Goal: Download file/media

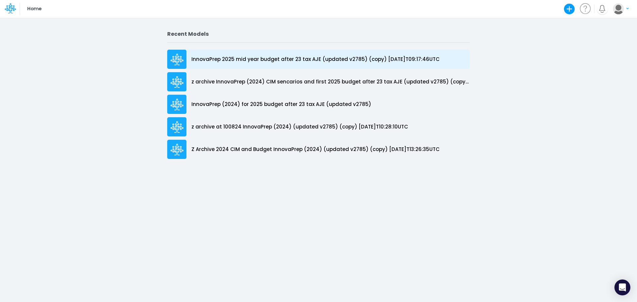
click at [283, 56] on p "InnovaPrep 2025 mid year budget after 23 tax AJE (updated v2785) (copy) [DATE]T…" at bounding box center [315, 60] width 248 height 8
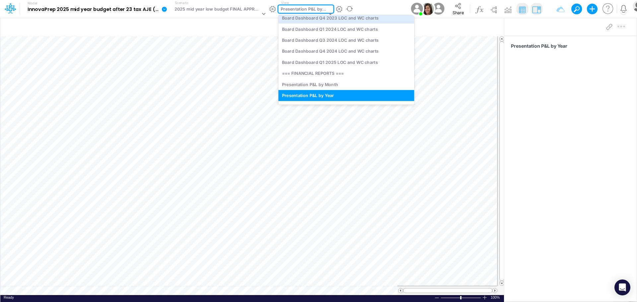
click at [328, 13] on div "option Board Dashboard Q4 2023 LOC and WC charts focused, 75 of 137. 137 result…" at bounding box center [305, 9] width 55 height 8
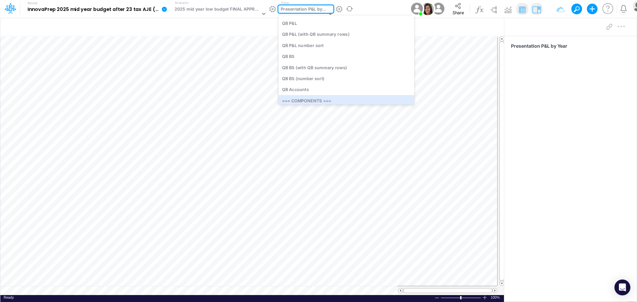
scroll to position [1413, 0]
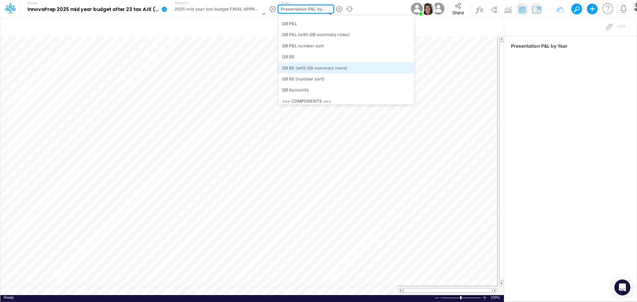
click at [321, 69] on div "QB BS (with QB summary rows)" at bounding box center [346, 67] width 136 height 11
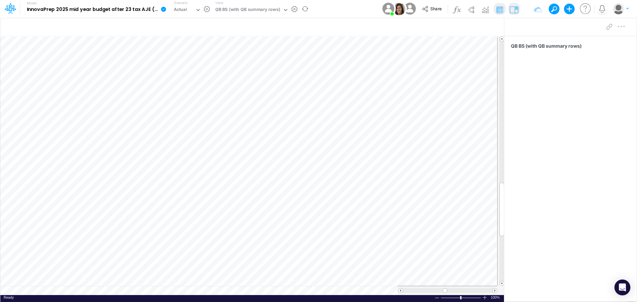
scroll to position [3, 1]
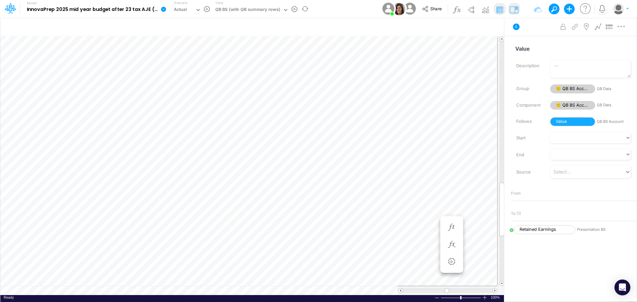
scroll to position [3, 1]
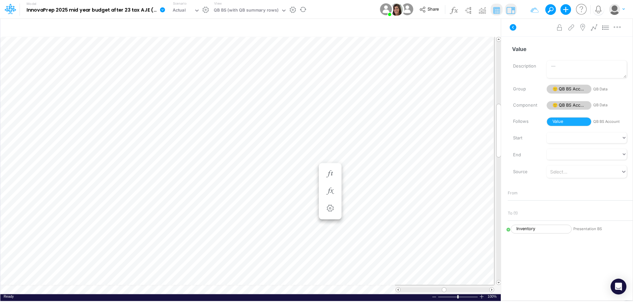
scroll to position [3, 1]
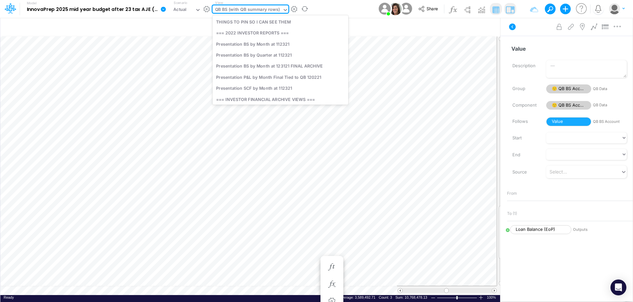
scroll to position [1382, 0]
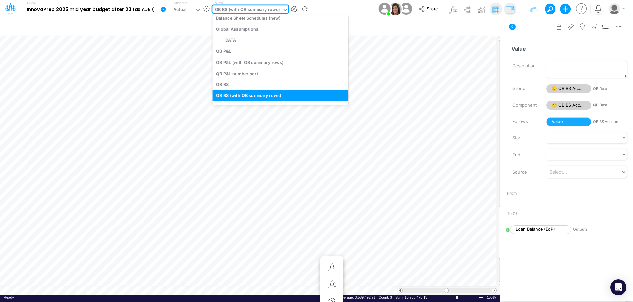
click at [284, 10] on icon at bounding box center [286, 10] width 6 height 6
click at [253, 63] on div "QB P&L (with QB summary rows)" at bounding box center [281, 62] width 136 height 11
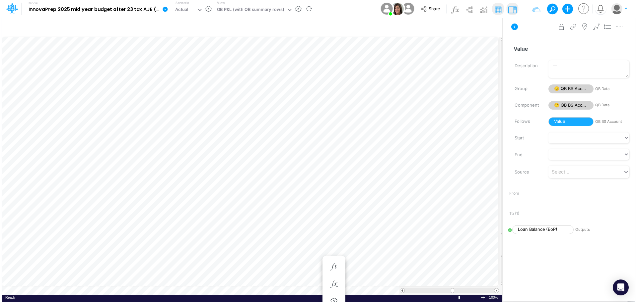
scroll to position [3, 0]
drag, startPoint x: 501, startPoint y: 128, endPoint x: 499, endPoint y: 257, distance: 129.3
click at [499, 257] on div at bounding box center [501, 256] width 5 height 26
click at [491, 28] on icon "button" at bounding box center [488, 27] width 10 height 7
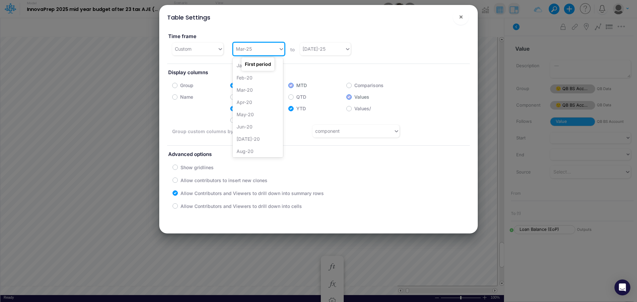
click at [278, 46] on icon at bounding box center [281, 49] width 6 height 7
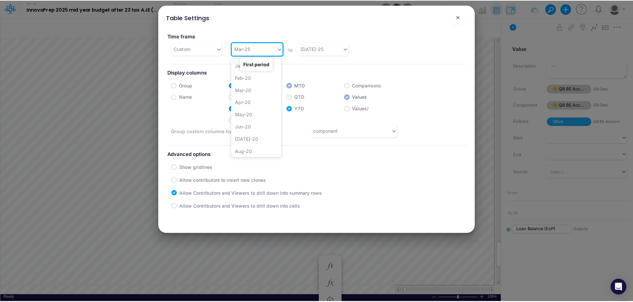
scroll to position [681, 0]
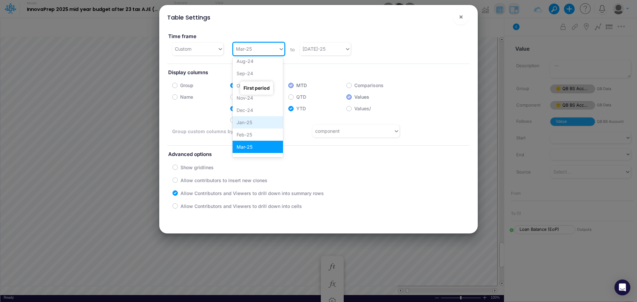
click at [251, 124] on div "Jan-25" at bounding box center [257, 122] width 50 height 12
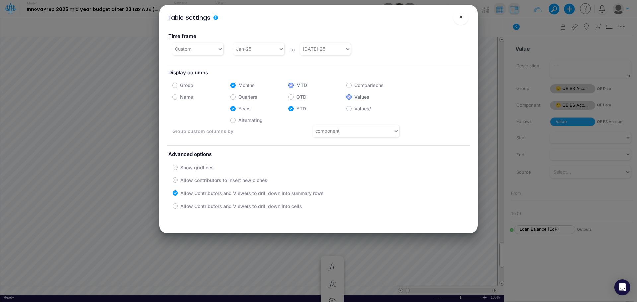
click at [459, 18] on span "×" at bounding box center [461, 17] width 4 height 8
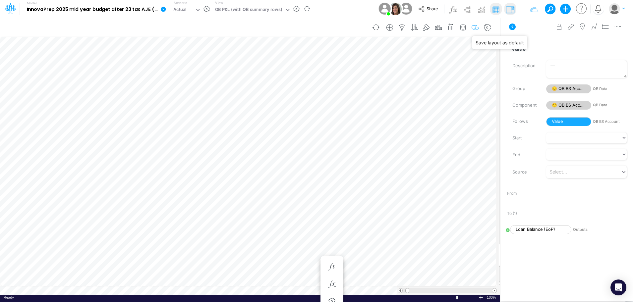
click at [480, 26] on icon "button" at bounding box center [476, 27] width 10 height 7
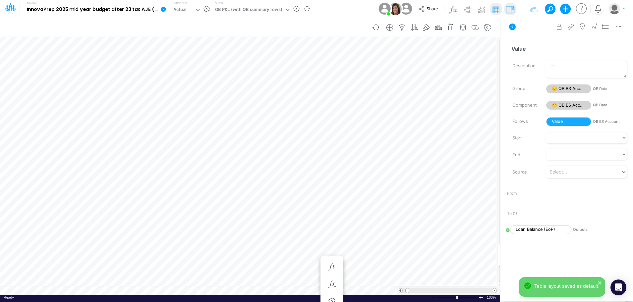
scroll to position [3, 1]
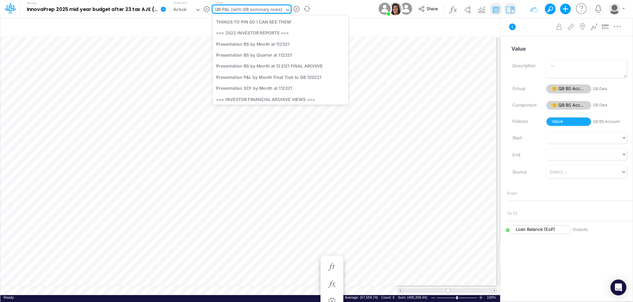
click at [288, 8] on icon at bounding box center [288, 10] width 6 height 6
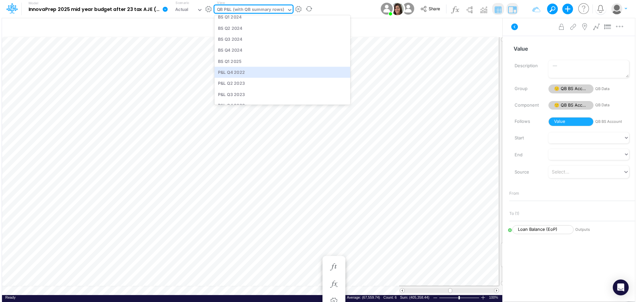
scroll to position [190, 0]
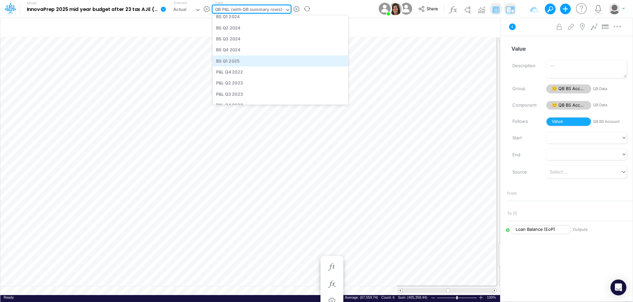
click at [244, 60] on div "BS Q1 2025" at bounding box center [281, 60] width 136 height 11
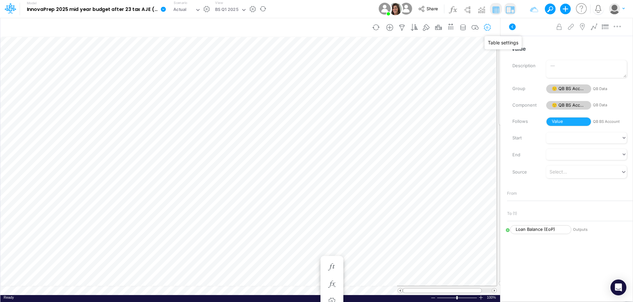
click at [493, 25] on icon "button" at bounding box center [488, 27] width 10 height 7
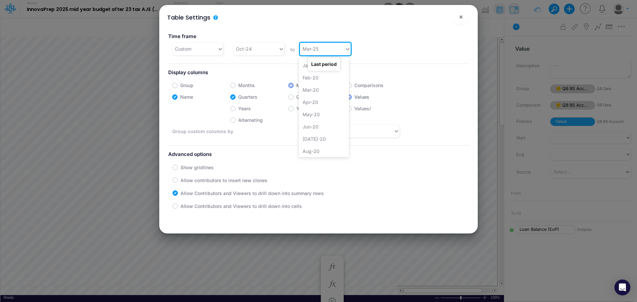
click at [347, 48] on icon at bounding box center [348, 49] width 6 height 7
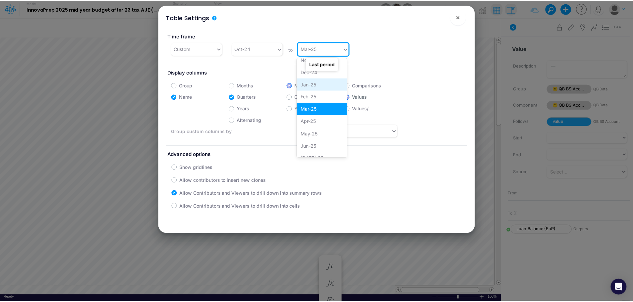
scroll to position [721, 0]
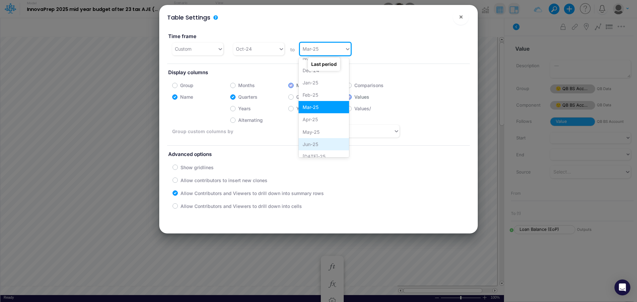
click at [324, 145] on div "Jun-25" at bounding box center [323, 144] width 50 height 12
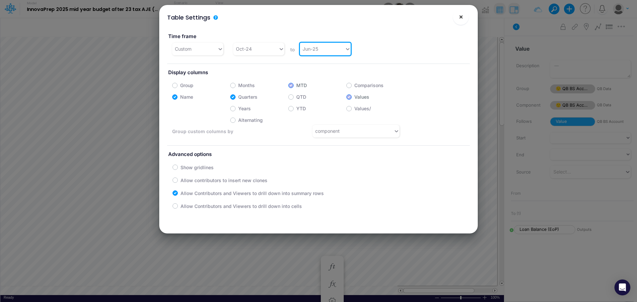
click at [460, 18] on span "×" at bounding box center [461, 17] width 4 height 8
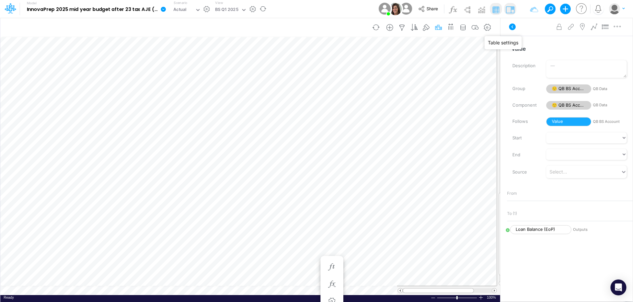
scroll to position [3, 0]
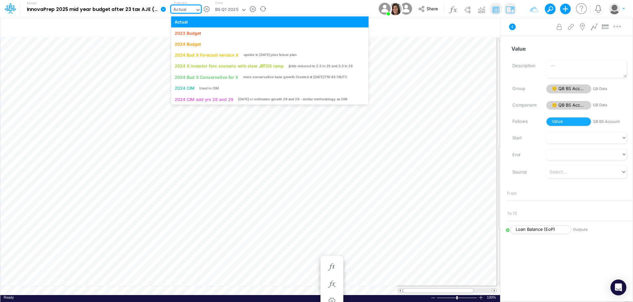
click at [196, 10] on icon at bounding box center [198, 10] width 6 height 6
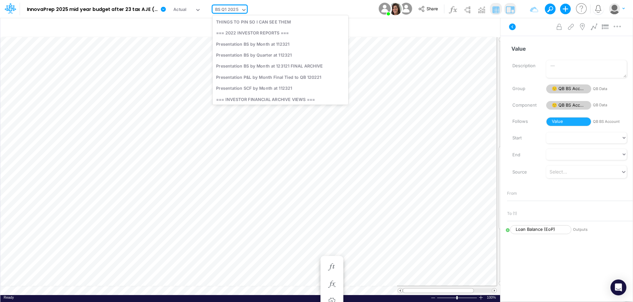
click at [233, 8] on div "BS Q1 2025" at bounding box center [227, 10] width 24 height 8
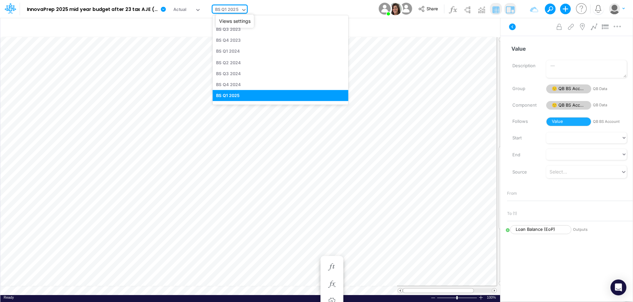
click at [250, 8] on button "button" at bounding box center [252, 9] width 7 height 7
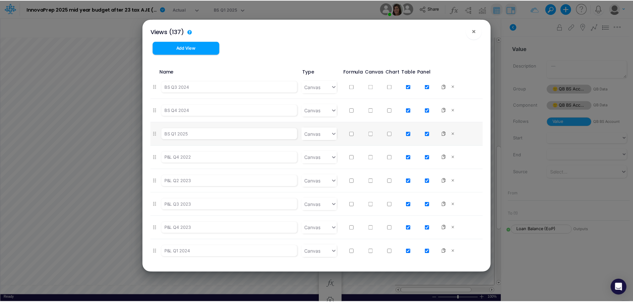
scroll to position [419, 0]
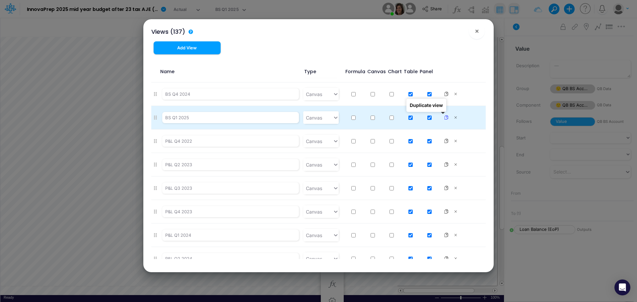
click at [444, 118] on icon at bounding box center [446, 117] width 5 height 5
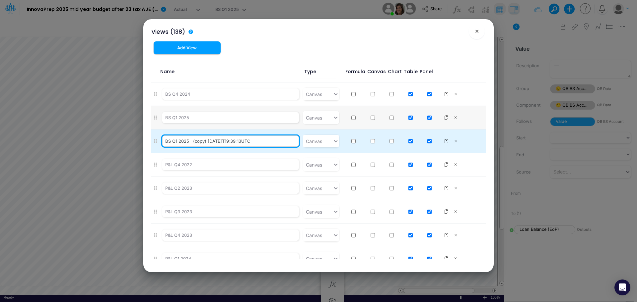
click at [177, 142] on input "BS Q1 2025 (copy) [DATE]T19:39:13UTC" at bounding box center [230, 141] width 137 height 11
drag, startPoint x: 264, startPoint y: 140, endPoint x: 192, endPoint y: 139, distance: 72.0
click at [192, 139] on input "BS Q2 2025 (copy) [DATE]T19:39:13UTC" at bounding box center [230, 141] width 137 height 11
type input "BS Q2 2025"
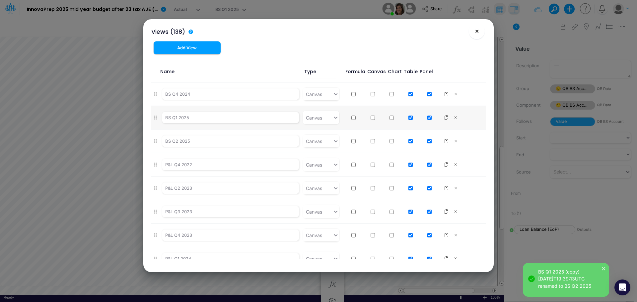
click at [477, 32] on span "×" at bounding box center [477, 31] width 4 height 8
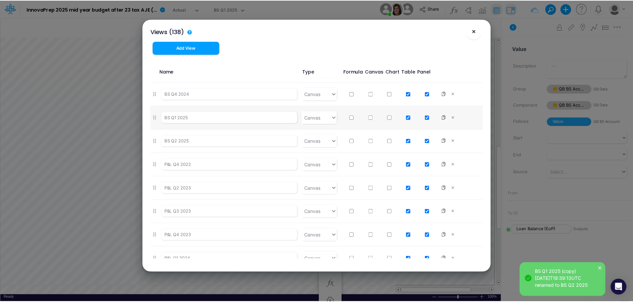
scroll to position [0, 0]
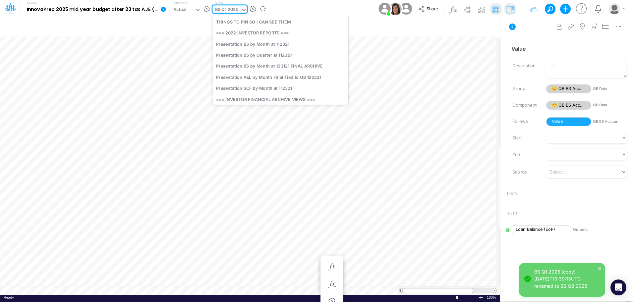
click at [242, 10] on icon at bounding box center [243, 10] width 3 height 2
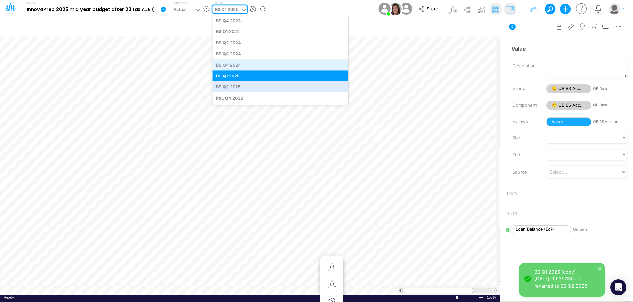
scroll to position [174, 0]
click at [232, 87] on div "BS Q2 2025" at bounding box center [281, 86] width 136 height 11
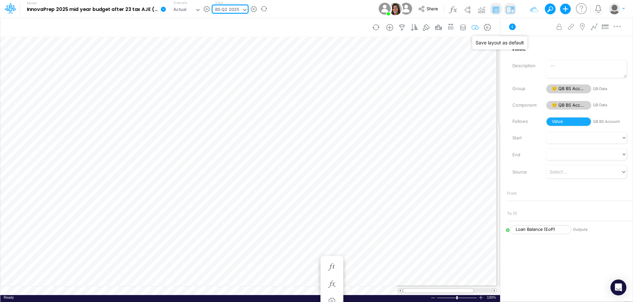
click at [478, 25] on icon "button" at bounding box center [476, 27] width 10 height 7
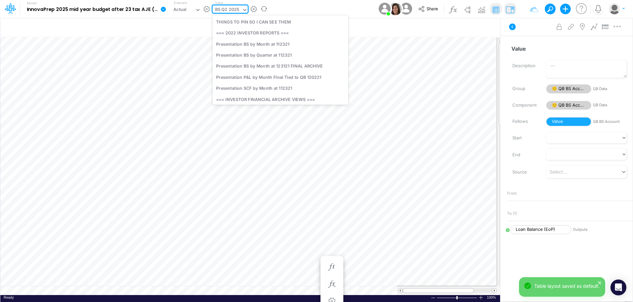
click at [244, 10] on icon at bounding box center [245, 10] width 6 height 6
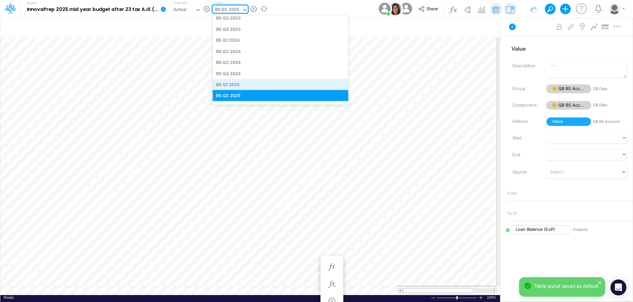
click at [230, 86] on div "BS Q1 2025" at bounding box center [281, 84] width 136 height 11
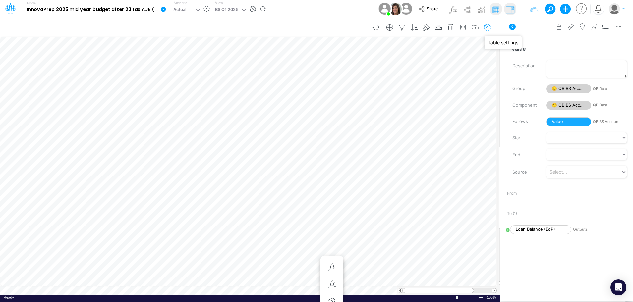
click at [490, 28] on icon "button" at bounding box center [488, 27] width 10 height 7
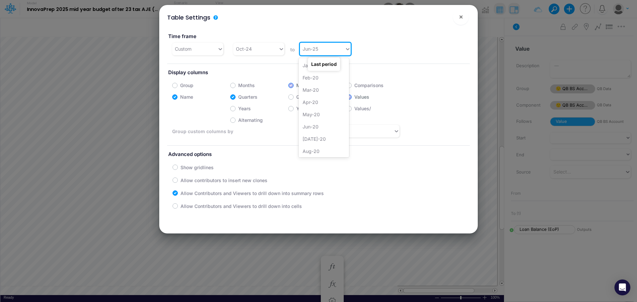
click at [345, 50] on icon at bounding box center [348, 49] width 6 height 7
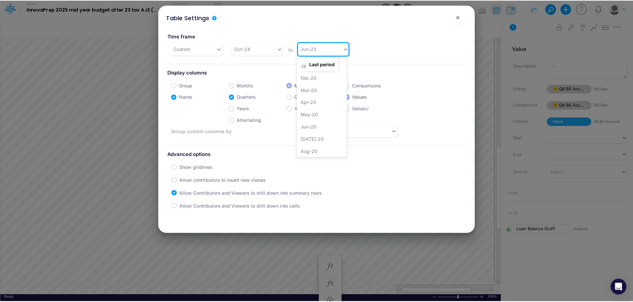
scroll to position [718, 0]
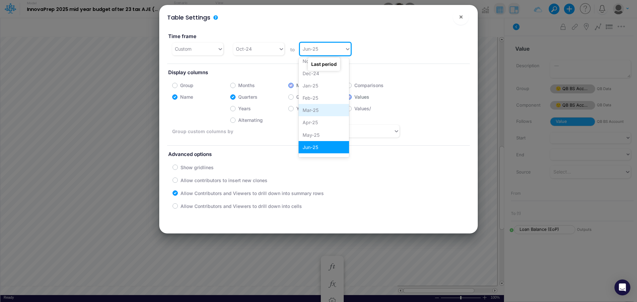
click at [320, 109] on div "Mar-25" at bounding box center [323, 110] width 50 height 12
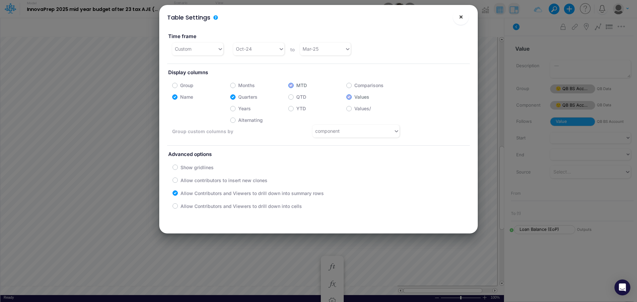
click at [461, 18] on span "×" at bounding box center [461, 17] width 4 height 8
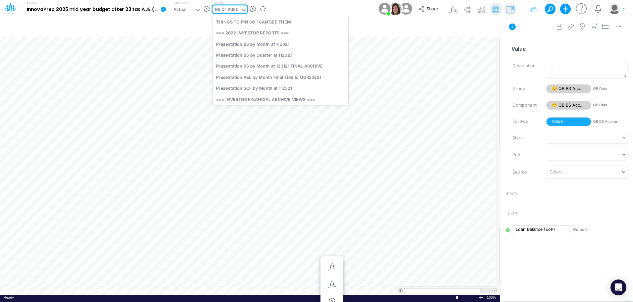
click at [244, 11] on icon at bounding box center [244, 10] width 6 height 6
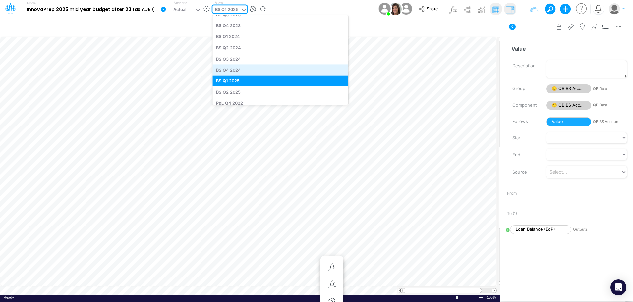
scroll to position [168, 0]
click at [236, 90] on div "BS Q2 2025" at bounding box center [281, 91] width 136 height 11
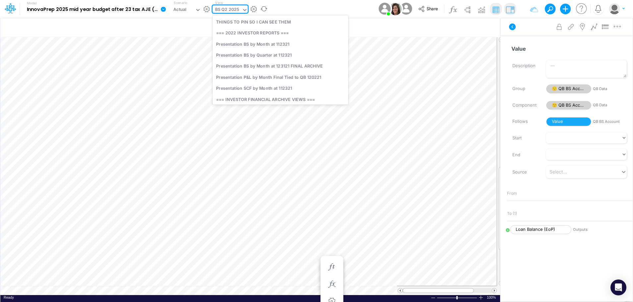
click at [246, 8] on icon at bounding box center [245, 10] width 6 height 6
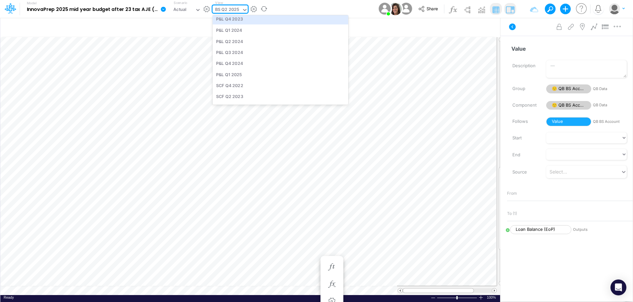
scroll to position [299, 0]
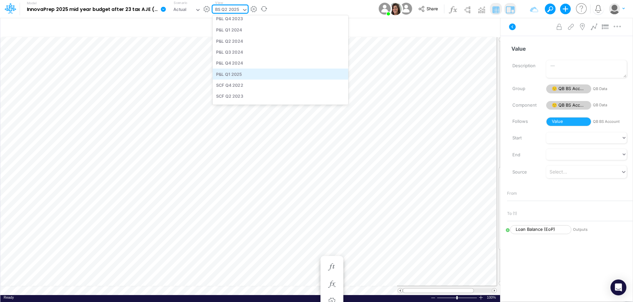
click at [239, 76] on div "P&L Q1 2025" at bounding box center [281, 74] width 136 height 11
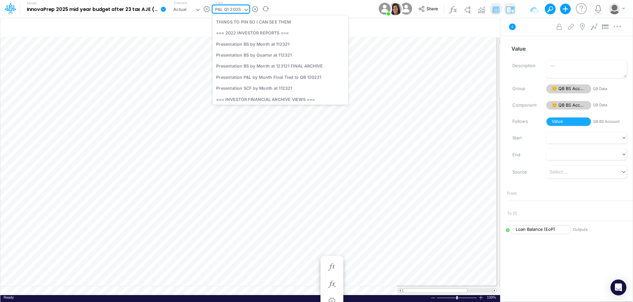
click at [244, 11] on icon at bounding box center [246, 10] width 6 height 6
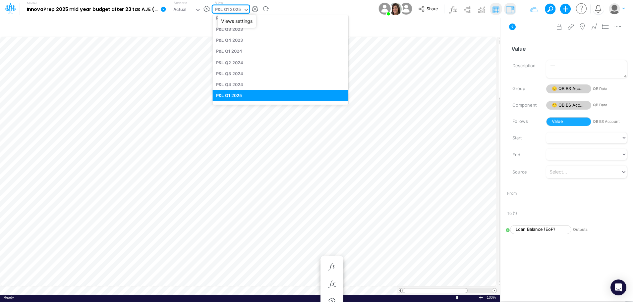
click at [254, 7] on button "button" at bounding box center [255, 9] width 7 height 7
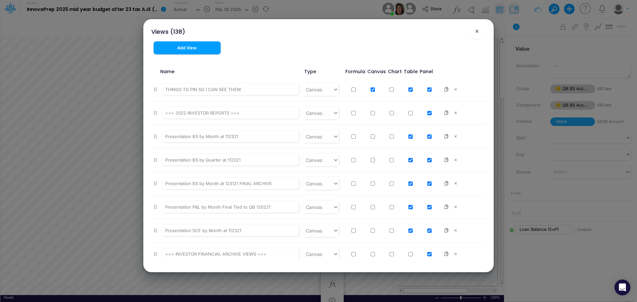
click at [254, 7] on div "Views (138) × Add View Name Type Formula Canvas Chart Table Panel THINGS TO PIN…" at bounding box center [318, 151] width 637 height 302
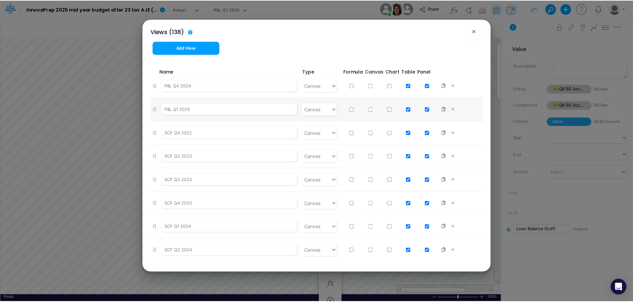
scroll to position [663, 0]
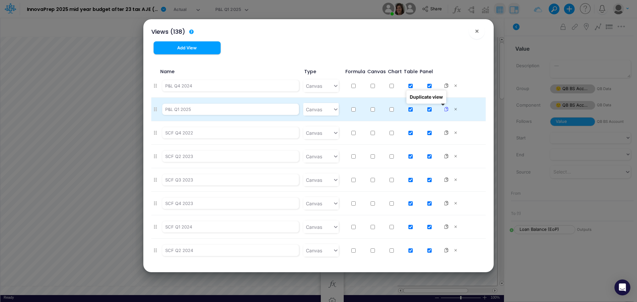
click at [442, 112] on button at bounding box center [446, 110] width 9 height 8
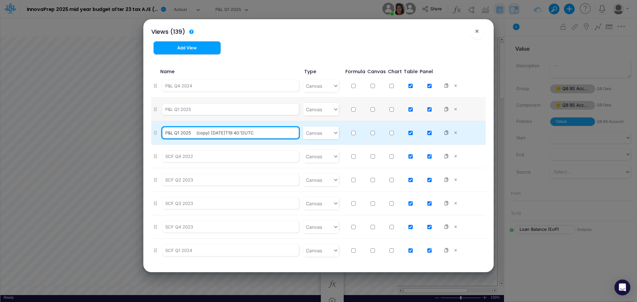
click at [268, 135] on input "P&L Q1 2025 (copy) [DATE]T19:40:12UTC" at bounding box center [230, 132] width 137 height 11
click at [179, 134] on input "P&L Q1 2025 (copy) [DATE]T19:40:12UTC" at bounding box center [230, 132] width 137 height 11
click at [268, 134] on input "P&L Q2 2025 (copy) [DATE]T19:40:12UTC" at bounding box center [230, 132] width 137 height 11
type input "P&L Q2 2025"
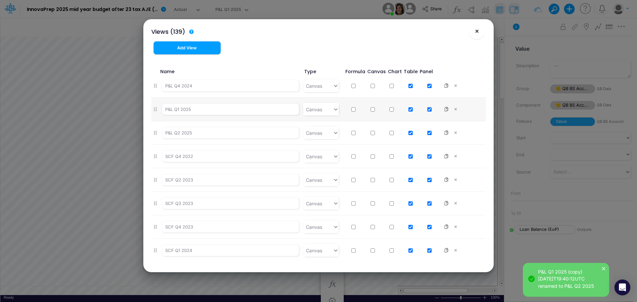
click at [476, 28] on span "×" at bounding box center [477, 31] width 4 height 8
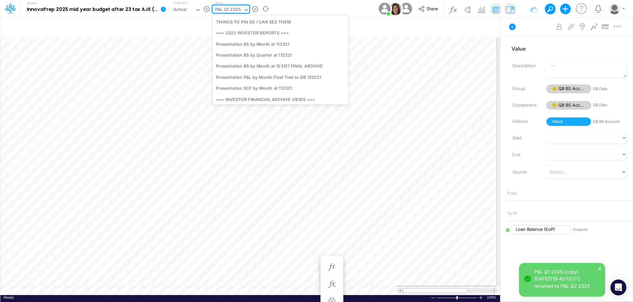
click at [246, 12] on icon at bounding box center [246, 10] width 6 height 6
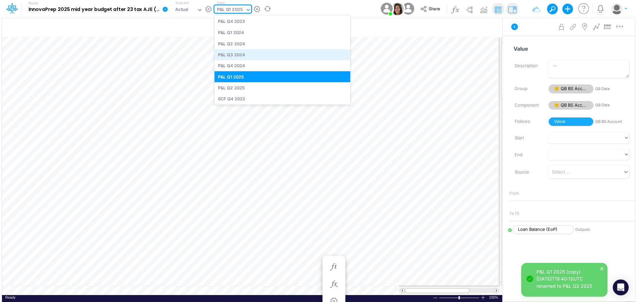
scroll to position [297, 0]
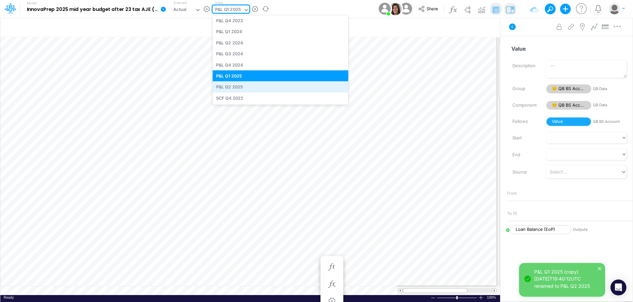
click at [234, 86] on div "P&L Q2 2025" at bounding box center [281, 87] width 136 height 11
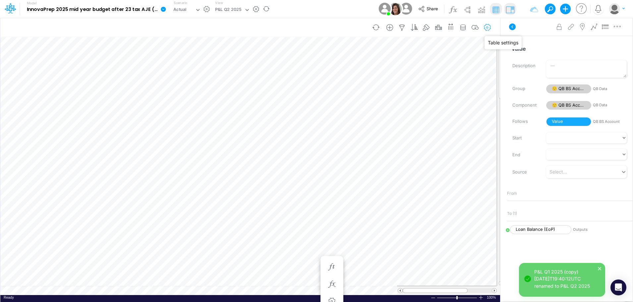
click at [490, 28] on icon "button" at bounding box center [488, 27] width 10 height 7
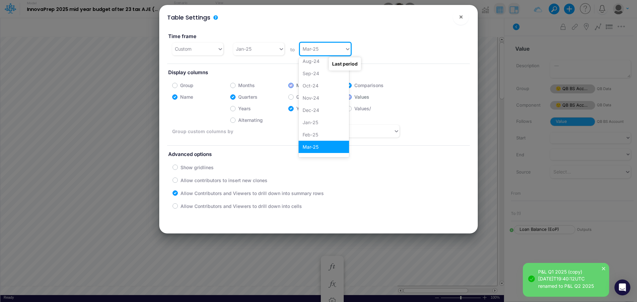
click at [346, 50] on icon at bounding box center [348, 49] width 6 height 7
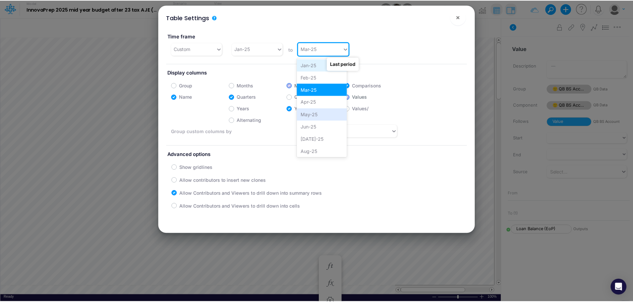
scroll to position [740, 0]
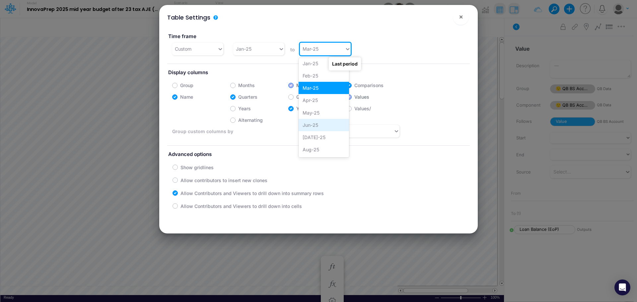
click at [326, 121] on div "Jun-25" at bounding box center [323, 125] width 50 height 12
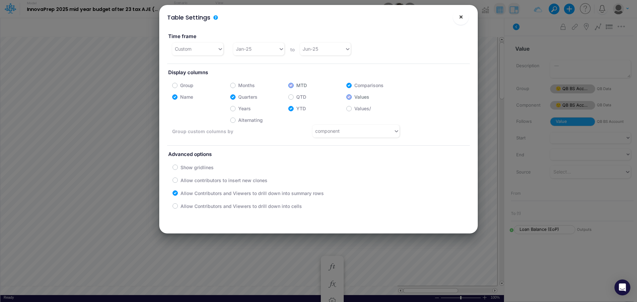
click at [460, 16] on span "×" at bounding box center [461, 17] width 4 height 8
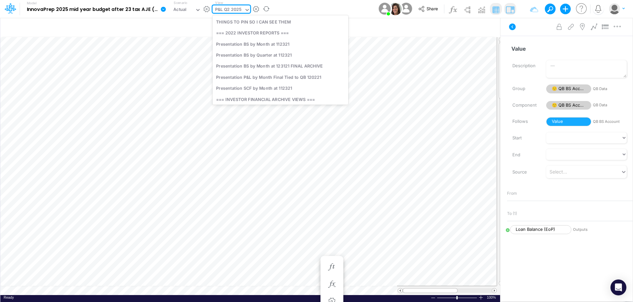
click at [247, 10] on icon at bounding box center [247, 10] width 3 height 2
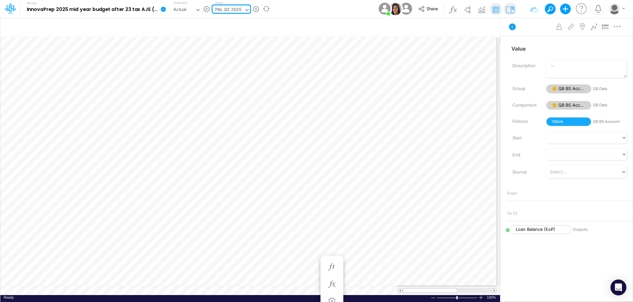
click at [247, 10] on icon at bounding box center [247, 10] width 3 height 2
click at [477, 27] on icon "button" at bounding box center [476, 27] width 10 height 7
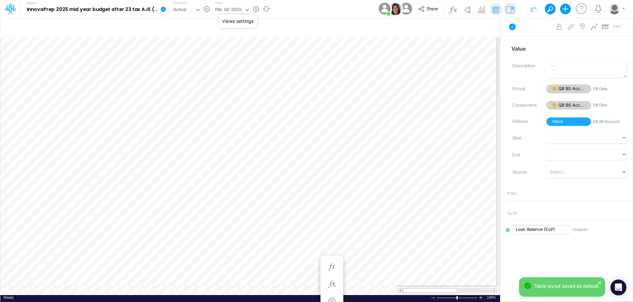
click at [253, 9] on button "button" at bounding box center [256, 9] width 7 height 7
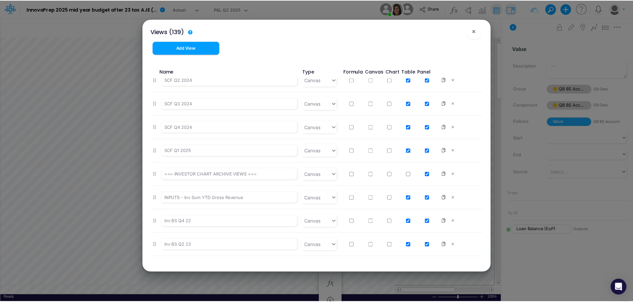
scroll to position [858, 0]
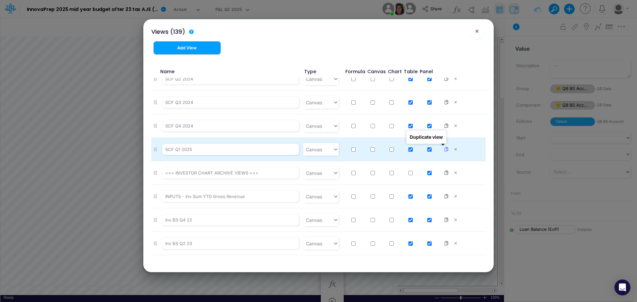
click at [444, 151] on icon at bounding box center [446, 149] width 5 height 5
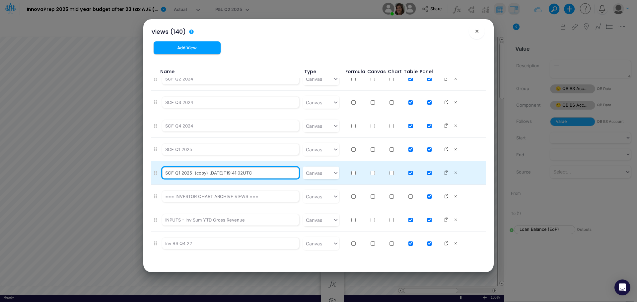
click at [179, 172] on input "SCF Q1 2025 (copy) [DATE]T19:41:02UTC" at bounding box center [230, 172] width 137 height 11
click at [266, 173] on input "SCF Q2 2025 (copy) [DATE]T19:41:02UTC" at bounding box center [230, 172] width 137 height 11
type input "SCF Q2 2025"
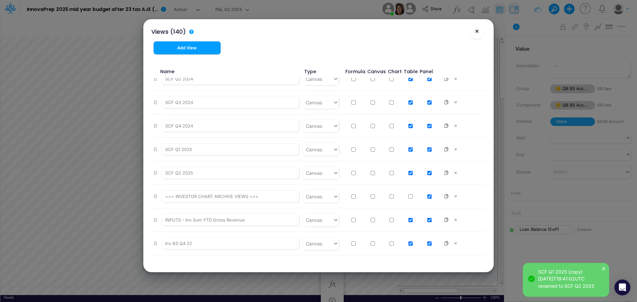
click at [477, 30] on span "×" at bounding box center [477, 31] width 4 height 8
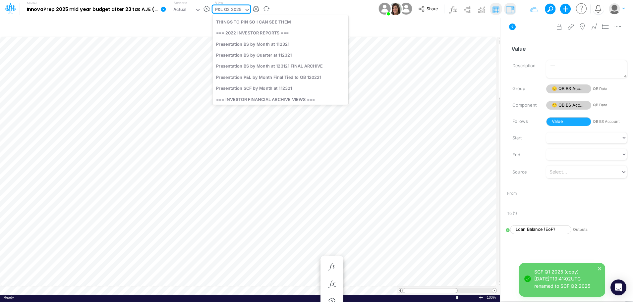
click at [246, 14] on div at bounding box center [247, 10] width 6 height 8
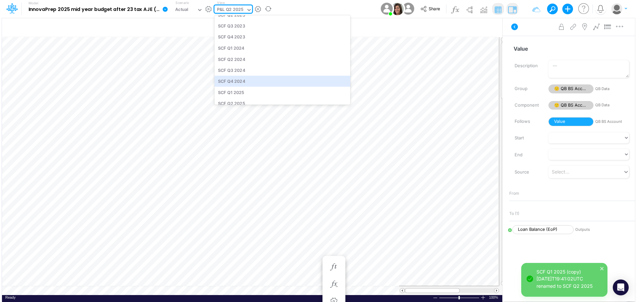
scroll to position [404, 0]
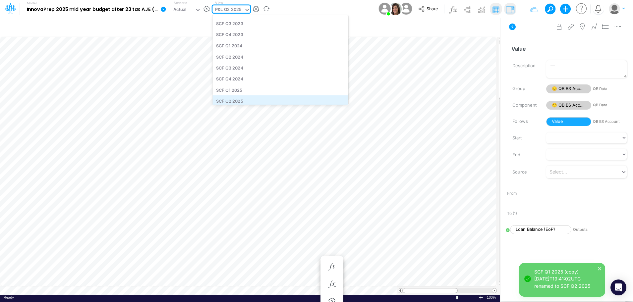
click at [246, 102] on div "SCF Q2 2025" at bounding box center [281, 100] width 136 height 11
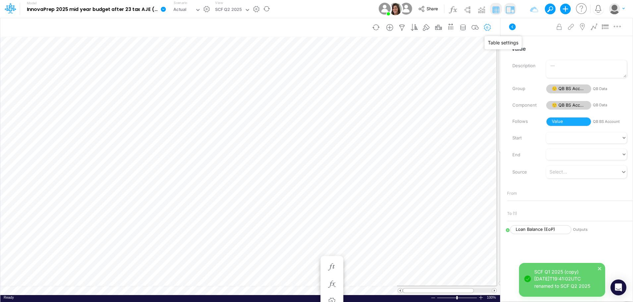
click at [491, 28] on icon "button" at bounding box center [488, 27] width 10 height 7
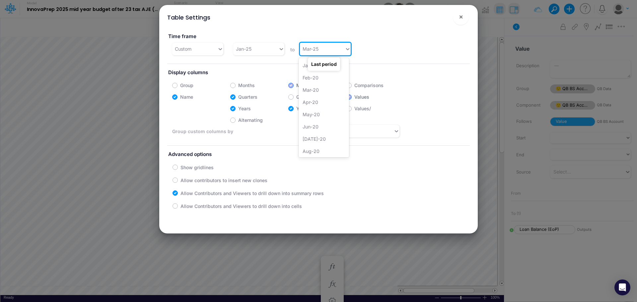
click at [345, 47] on icon at bounding box center [348, 49] width 6 height 7
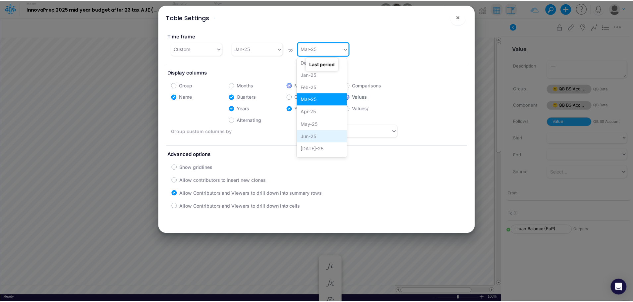
scroll to position [729, 0]
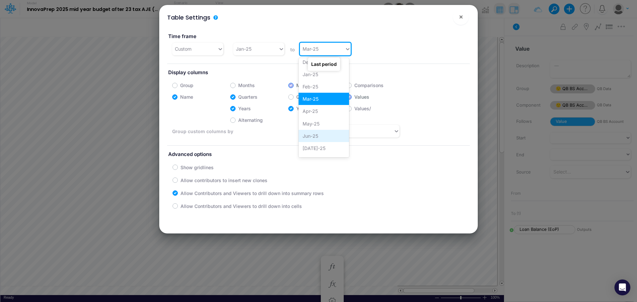
click at [317, 135] on div "Jun-25" at bounding box center [323, 136] width 50 height 12
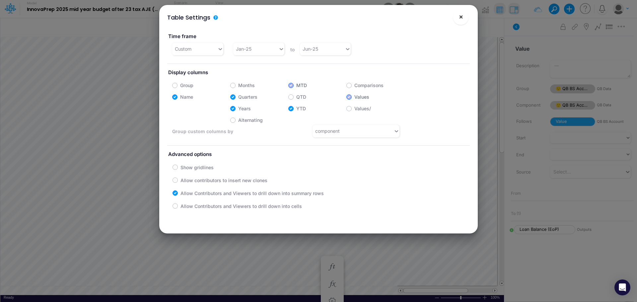
click at [459, 18] on span "×" at bounding box center [461, 17] width 4 height 8
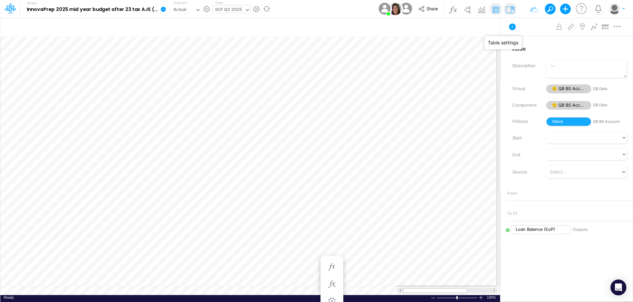
click at [246, 12] on icon at bounding box center [248, 10] width 6 height 6
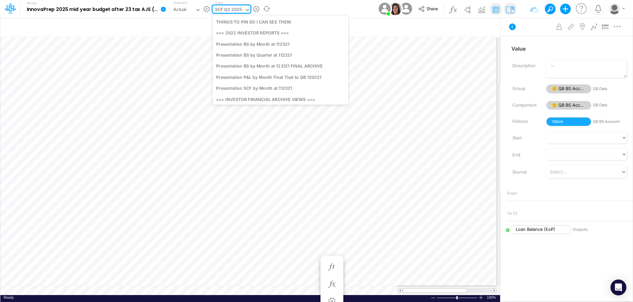
scroll to position [410, 0]
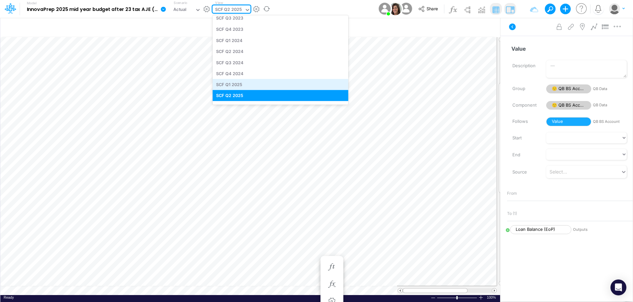
click at [236, 85] on div "SCF Q1 2025" at bounding box center [281, 84] width 136 height 11
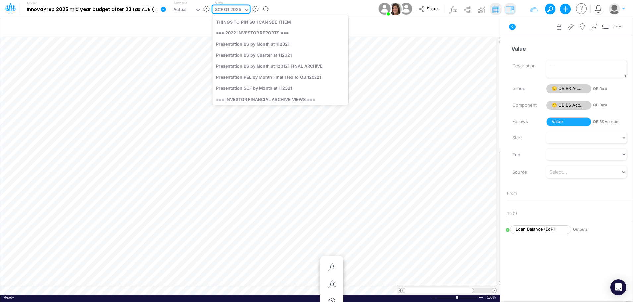
click at [247, 8] on icon at bounding box center [247, 10] width 6 height 6
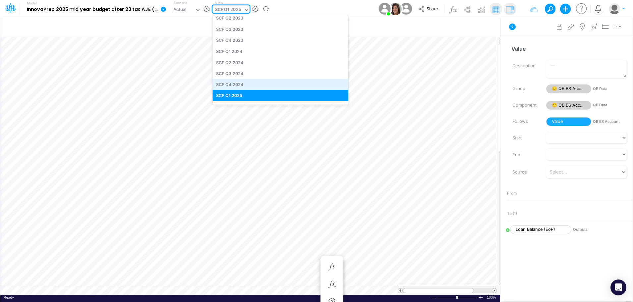
click at [239, 85] on div "SCF Q4 2024" at bounding box center [281, 84] width 136 height 11
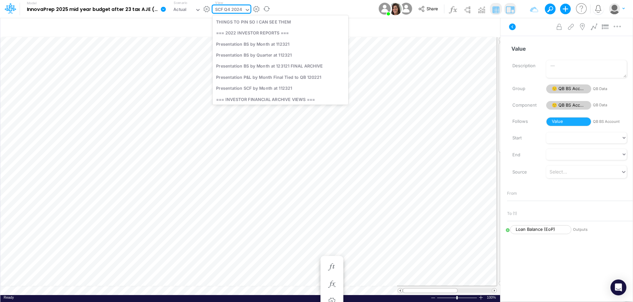
click at [247, 11] on icon at bounding box center [248, 10] width 6 height 6
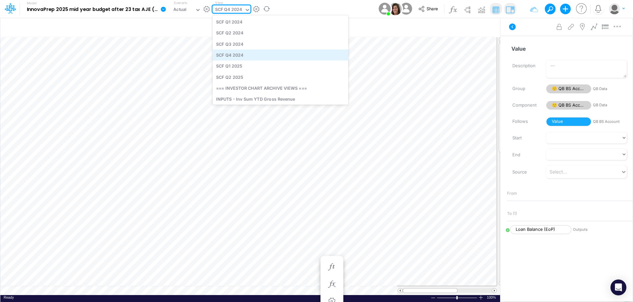
scroll to position [432, 0]
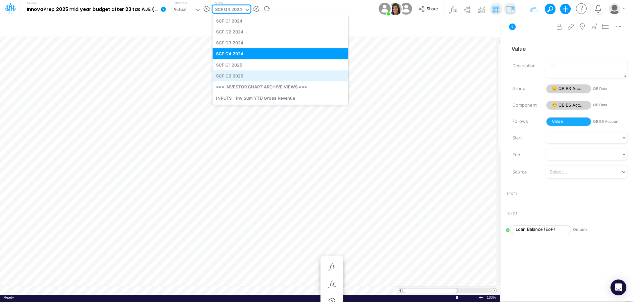
click at [236, 75] on div "SCF Q2 2025" at bounding box center [281, 76] width 136 height 11
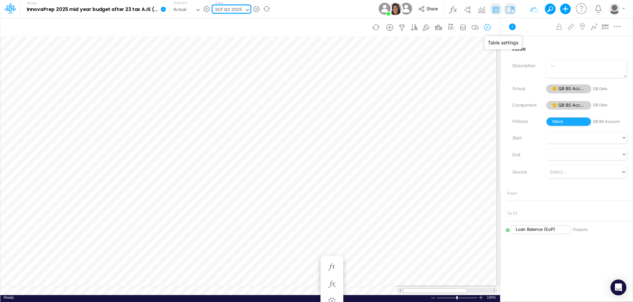
click at [493, 26] on icon "button" at bounding box center [488, 27] width 10 height 7
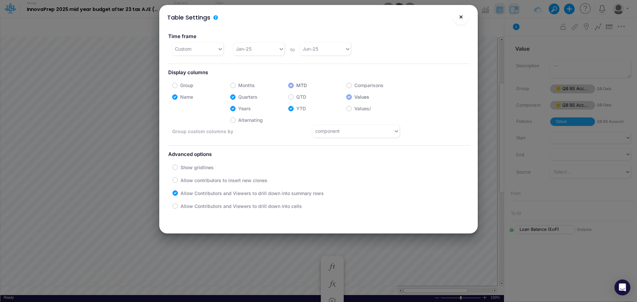
click at [460, 16] on span "×" at bounding box center [461, 17] width 4 height 8
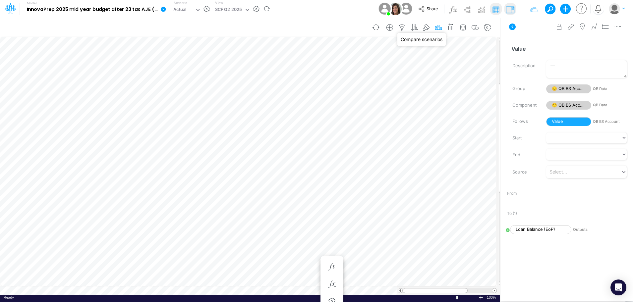
click at [440, 29] on icon "button" at bounding box center [439, 27] width 10 height 7
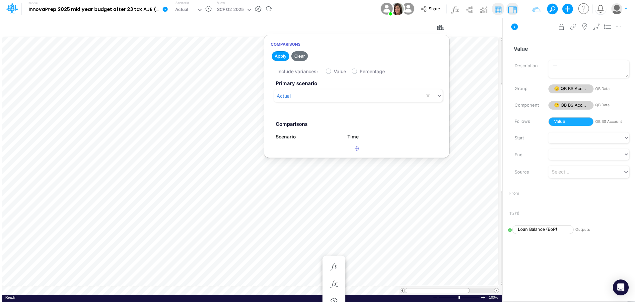
scroll to position [3, 0]
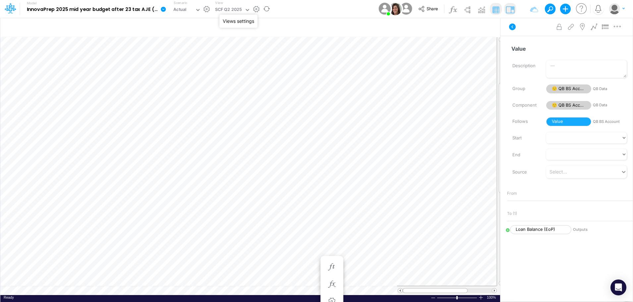
click at [255, 7] on button "button" at bounding box center [256, 9] width 7 height 7
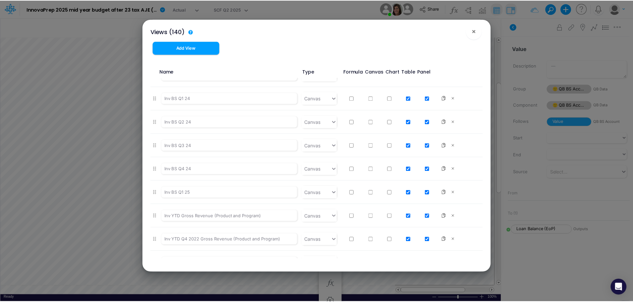
scroll to position [1100, 0]
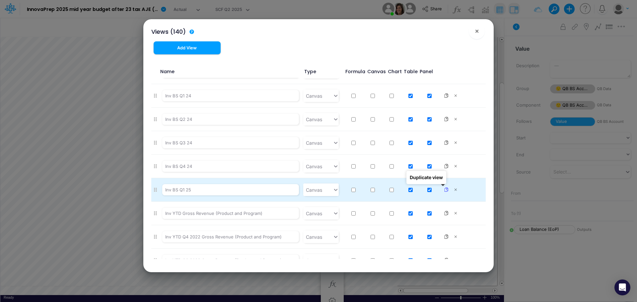
click at [444, 191] on icon at bounding box center [446, 190] width 5 height 5
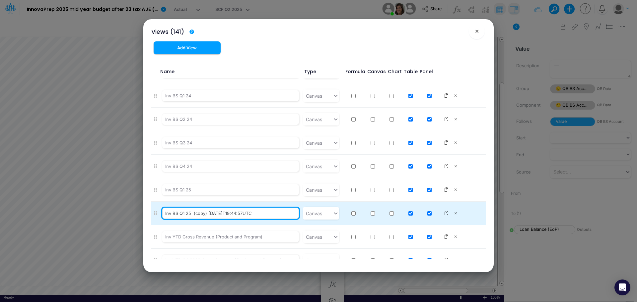
click at [184, 215] on input "Inv BS Q1 25 (copy) [DATE]T19:44:57UTC" at bounding box center [230, 213] width 137 height 11
click at [270, 213] on input "Inv BS Q2 25 (copy) [DATE]T19:44:57UTC" at bounding box center [230, 213] width 137 height 11
type input "Inv BS Q2 25"
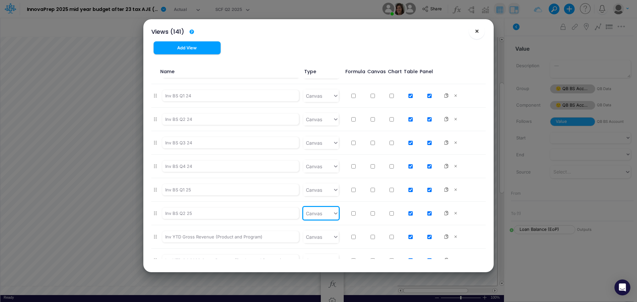
click at [476, 30] on span "×" at bounding box center [477, 31] width 4 height 8
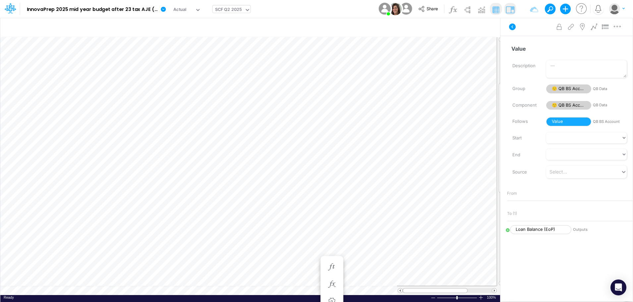
click at [243, 12] on input "text" at bounding box center [243, 10] width 1 height 6
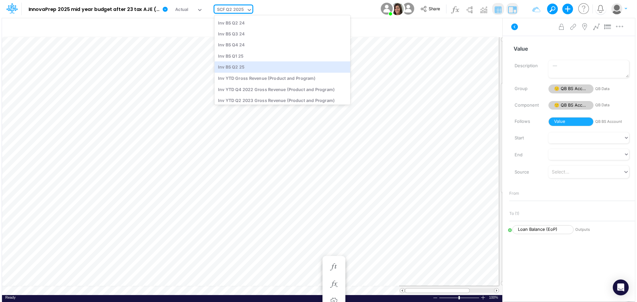
scroll to position [591, 0]
click at [245, 66] on div "Inv BS Q2 25" at bounding box center [281, 66] width 136 height 11
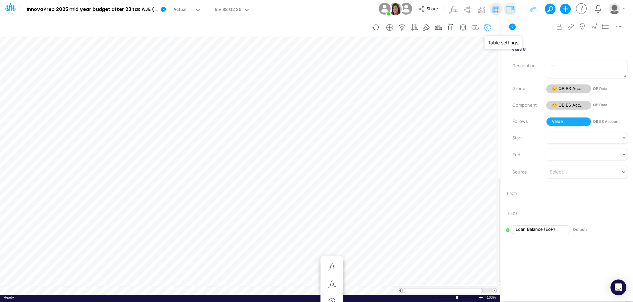
click at [493, 27] on icon "button" at bounding box center [488, 27] width 10 height 7
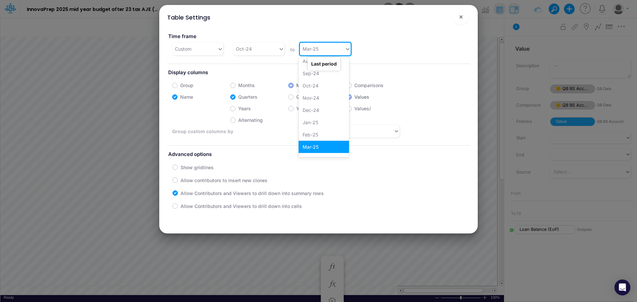
click at [347, 51] on icon at bounding box center [348, 49] width 6 height 7
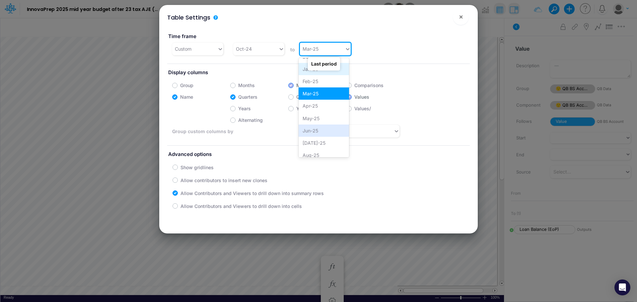
scroll to position [735, 0]
click at [317, 127] on div "Jun-25" at bounding box center [323, 130] width 50 height 12
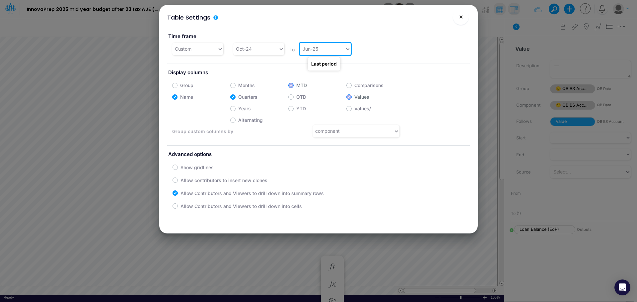
click at [460, 18] on span "×" at bounding box center [461, 17] width 4 height 8
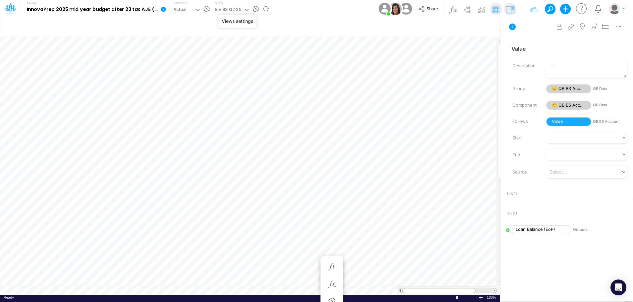
click at [256, 10] on button "button" at bounding box center [255, 9] width 7 height 7
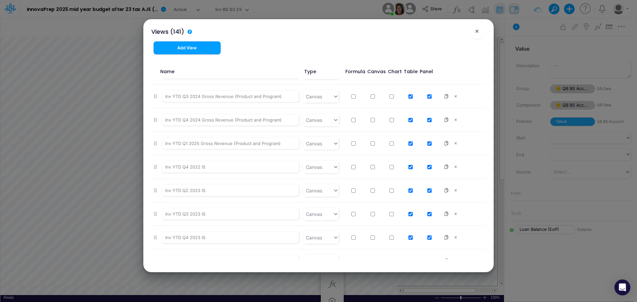
scroll to position [1406, 0]
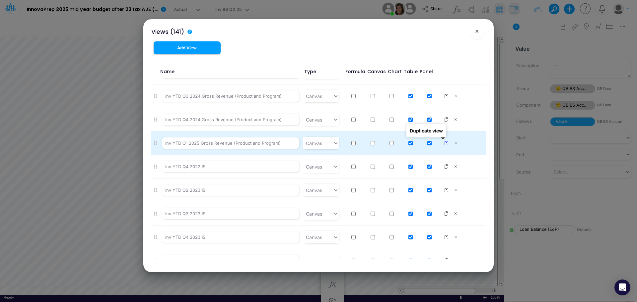
click at [444, 143] on icon at bounding box center [446, 143] width 5 height 5
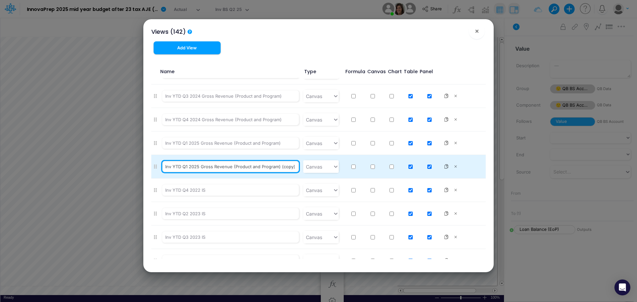
click at [188, 168] on input "Inv YTD Q1 2025 Gross Revenue (Product and Program) (copy) [DATE]T19:46:00UTC" at bounding box center [230, 166] width 137 height 11
drag, startPoint x: 281, startPoint y: 166, endPoint x: 310, endPoint y: 164, distance: 29.3
click at [310, 164] on li "Inv YTD Q2 2025 Gross Revenue (Product and Program) (copy) [DATE]T19:46:00UTC C…" at bounding box center [318, 167] width 334 height 24
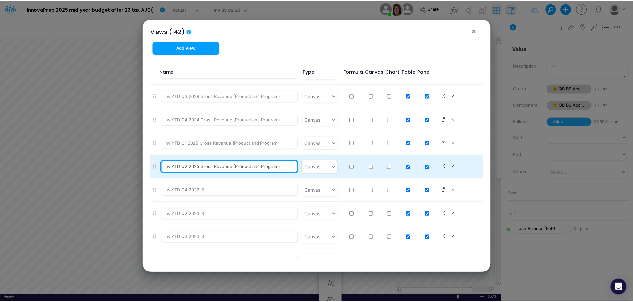
scroll to position [0, 0]
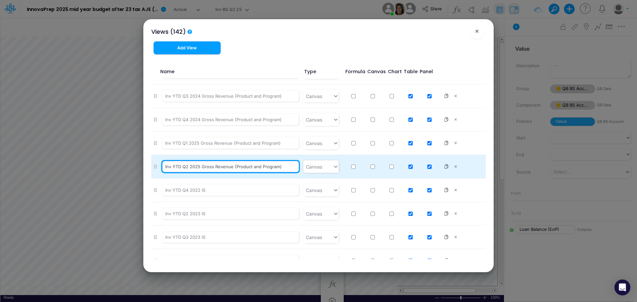
type input "Inv YTD Q2 2025 Gross Revenue (Product and Program)"
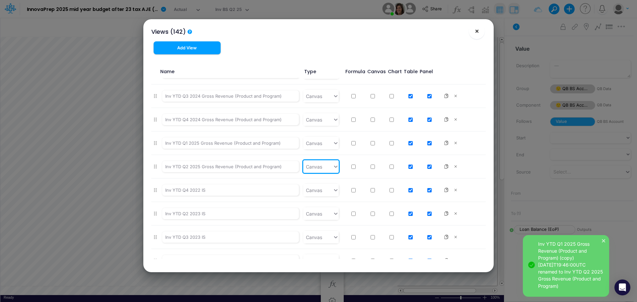
click at [477, 32] on span "×" at bounding box center [477, 31] width 4 height 8
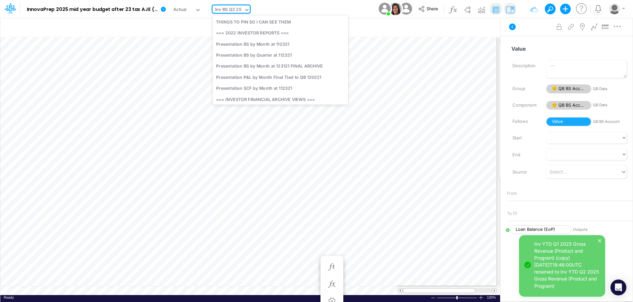
click at [245, 11] on icon at bounding box center [247, 10] width 6 height 6
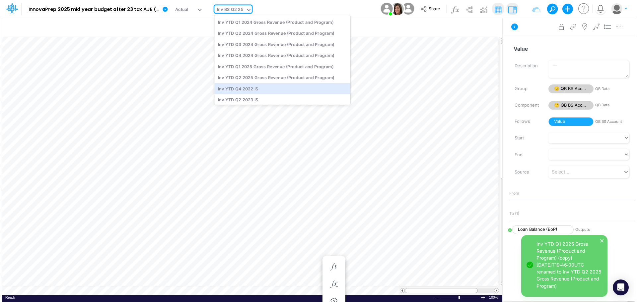
scroll to position [714, 0]
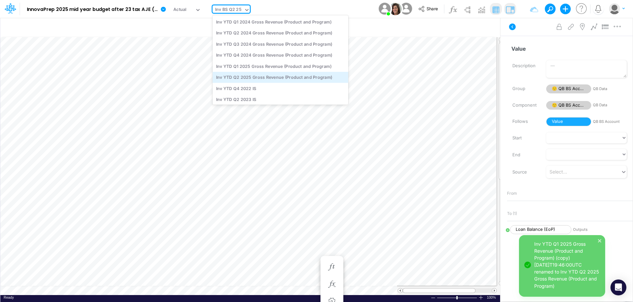
click at [254, 79] on div "Inv YTD Q2 2025 Gross Revenue (Product and Program)" at bounding box center [281, 77] width 136 height 11
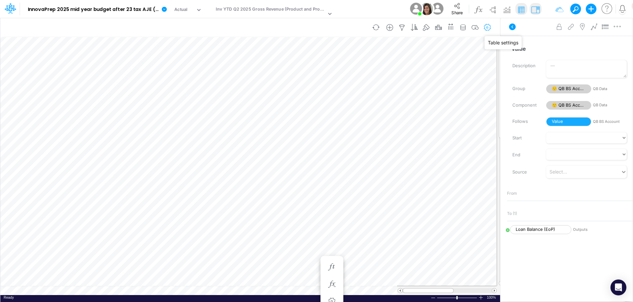
click at [493, 27] on icon "button" at bounding box center [488, 27] width 10 height 7
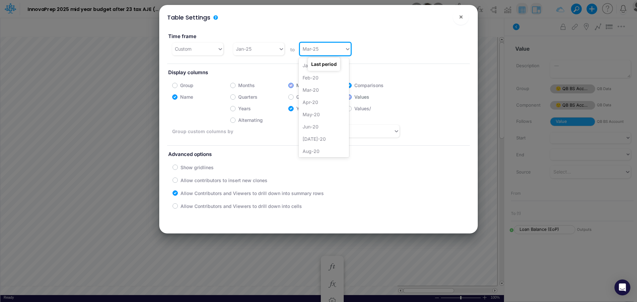
click at [345, 51] on icon at bounding box center [348, 49] width 6 height 7
click at [325, 125] on div "Jun-25" at bounding box center [323, 122] width 50 height 12
click at [460, 17] on span "×" at bounding box center [461, 17] width 4 height 8
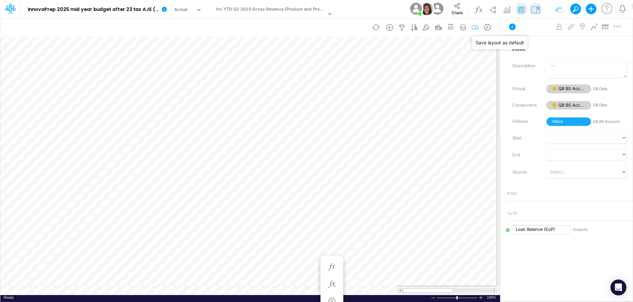
click at [478, 30] on icon "button" at bounding box center [476, 27] width 10 height 7
click at [337, 10] on button "button" at bounding box center [338, 9] width 7 height 7
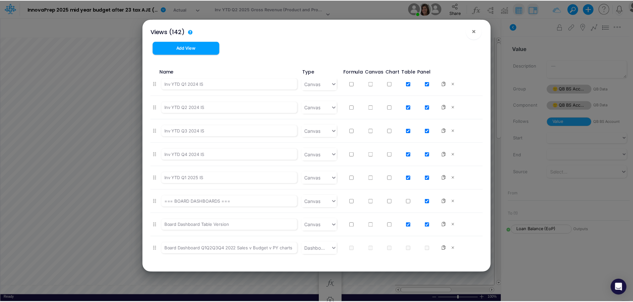
scroll to position [1607, 0]
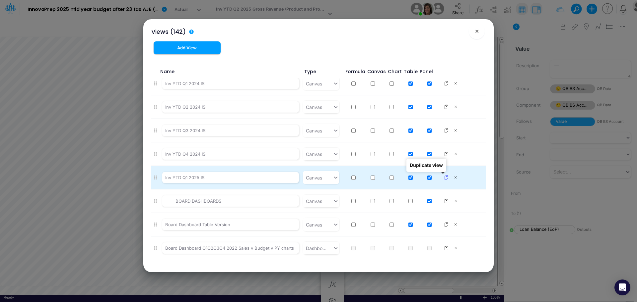
click at [445, 179] on button at bounding box center [446, 178] width 9 height 8
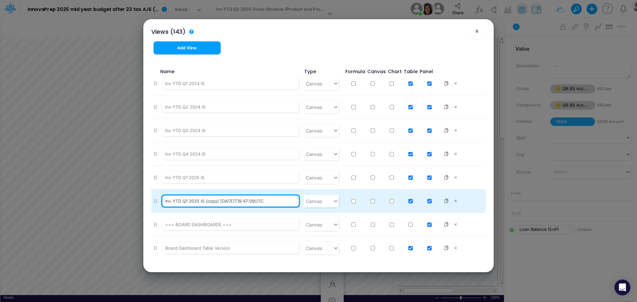
click at [187, 201] on input "Inv YTD Q1 2025 IS (copy) [DATE]T19:47:09UTC" at bounding box center [230, 201] width 137 height 11
drag, startPoint x: 206, startPoint y: 201, endPoint x: 280, endPoint y: 203, distance: 73.3
click at [280, 203] on input "Inv YTD Q2 2025 IS (copy) [DATE]T19:47:09UTC" at bounding box center [230, 201] width 137 height 11
type input "Inv YTD Q2 2025 IS"
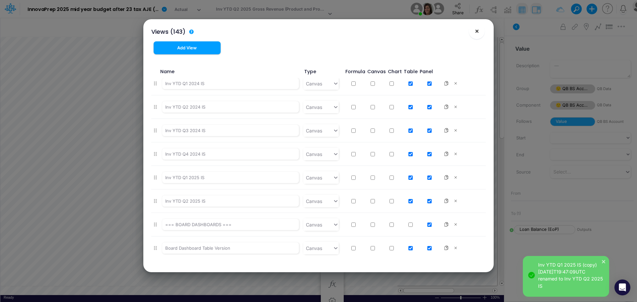
click at [476, 31] on span "×" at bounding box center [477, 31] width 4 height 8
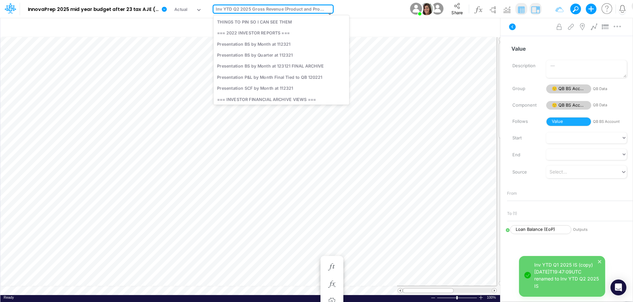
click at [328, 14] on icon at bounding box center [329, 14] width 3 height 2
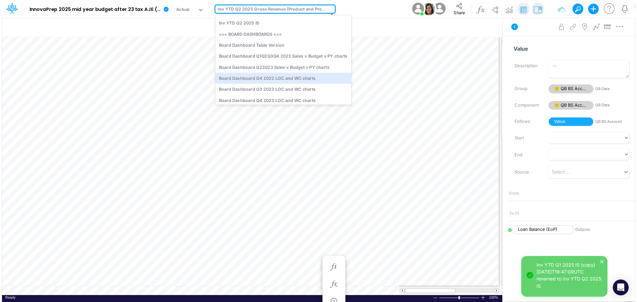
scroll to position [898, 0]
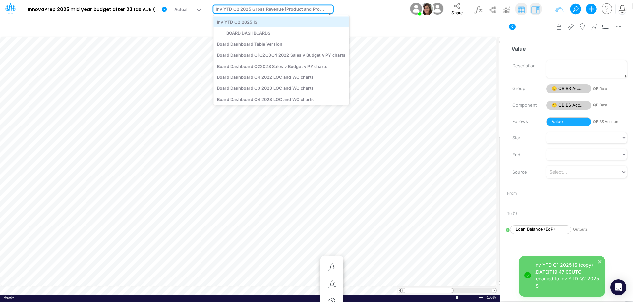
click at [269, 24] on div "Inv YTD Q2 2025 IS" at bounding box center [282, 21] width 136 height 11
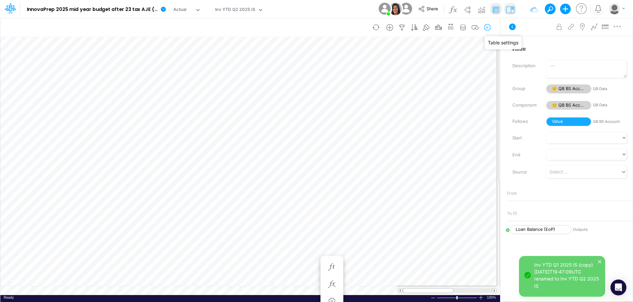
click at [491, 28] on icon "button" at bounding box center [488, 27] width 10 height 7
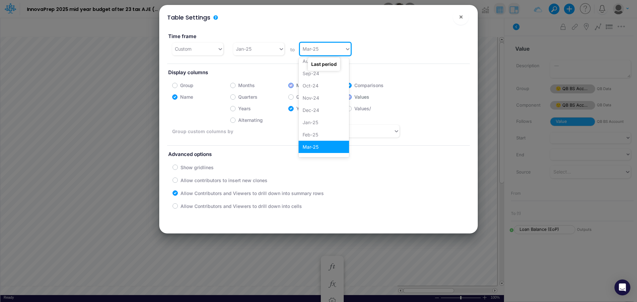
click at [345, 51] on icon at bounding box center [348, 49] width 6 height 7
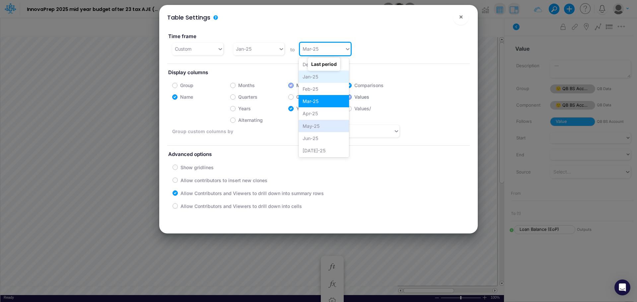
scroll to position [728, 0]
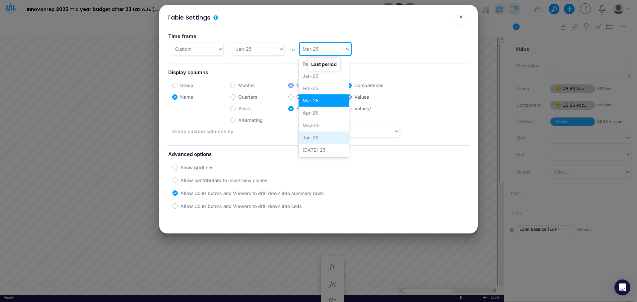
click at [321, 137] on div "Jun-25" at bounding box center [323, 138] width 50 height 12
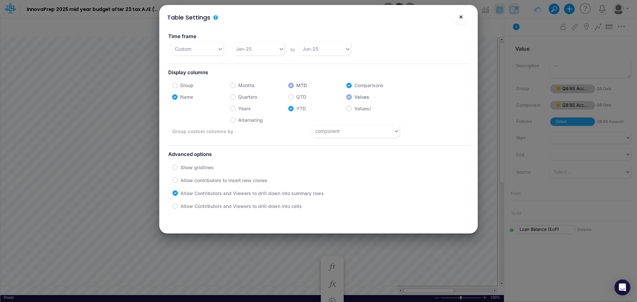
click at [459, 15] on span "×" at bounding box center [461, 17] width 4 height 8
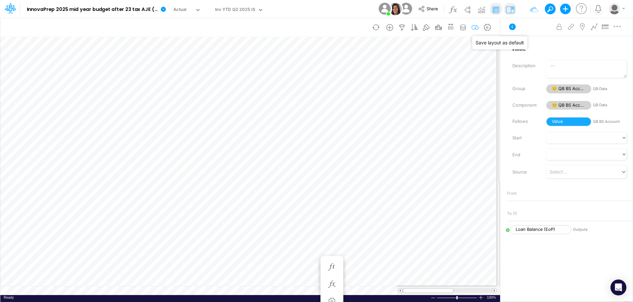
click at [478, 28] on icon "button" at bounding box center [476, 27] width 10 height 7
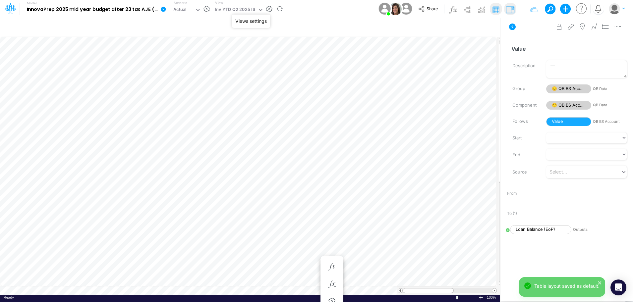
click at [267, 8] on button "button" at bounding box center [269, 9] width 7 height 7
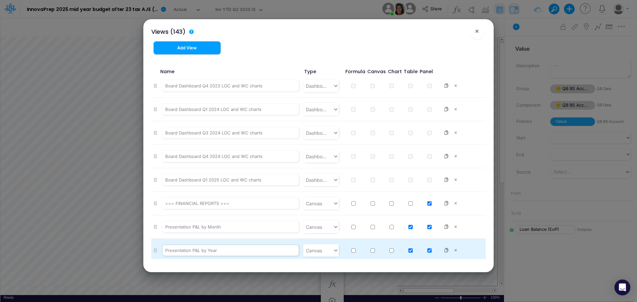
scroll to position [1887, 0]
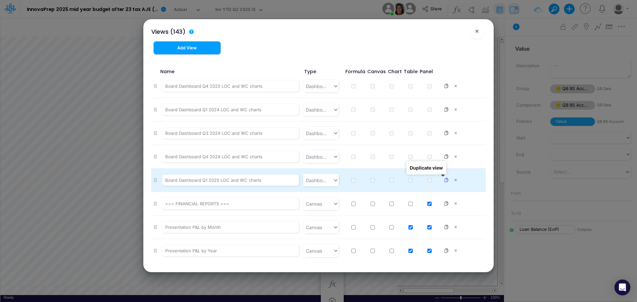
click at [444, 182] on icon at bounding box center [446, 180] width 5 height 5
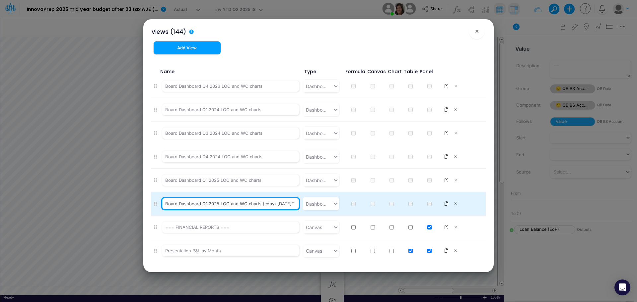
click at [208, 204] on input "Board Dashboard Q1 2025 LOC and WC charts (copy) [DATE]T19:48:24UTC" at bounding box center [230, 203] width 137 height 11
drag, startPoint x: 261, startPoint y: 205, endPoint x: 319, endPoint y: 199, distance: 58.3
click at [319, 199] on li "Board Dashboard Q2 2025 LOC and WC charts (copy) [DATE]T19:48:24UTC Dashboard" at bounding box center [318, 204] width 334 height 24
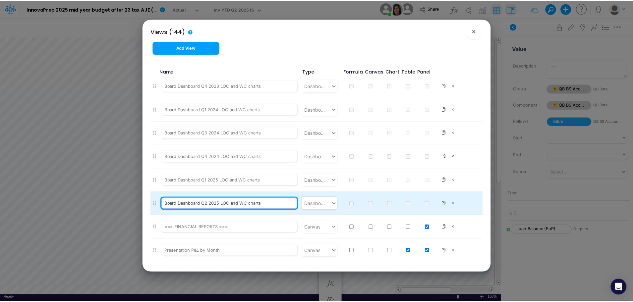
scroll to position [0, 0]
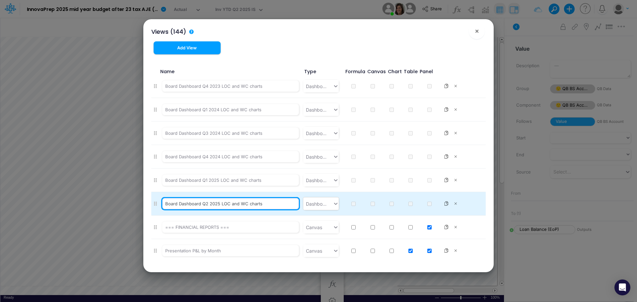
type input "Board Dashboard Q2 2025 LOC and WC charts"
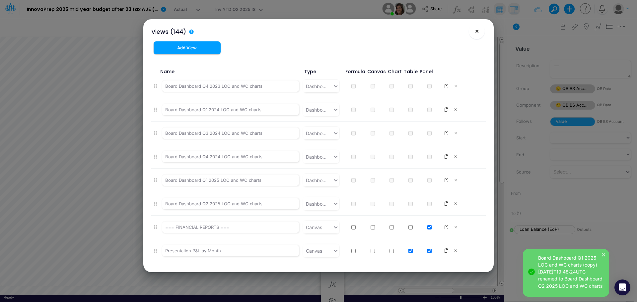
click at [477, 32] on span "×" at bounding box center [477, 31] width 4 height 8
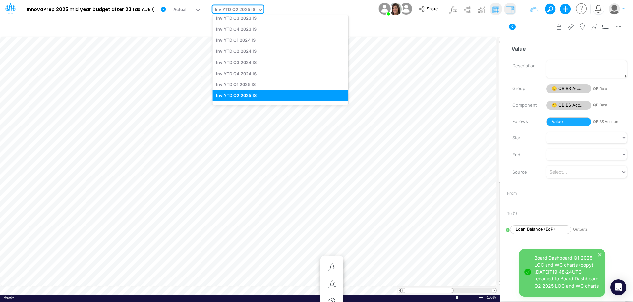
click at [258, 12] on icon at bounding box center [261, 10] width 6 height 6
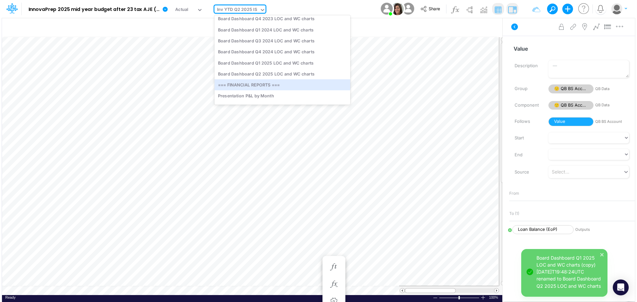
scroll to position [987, 0]
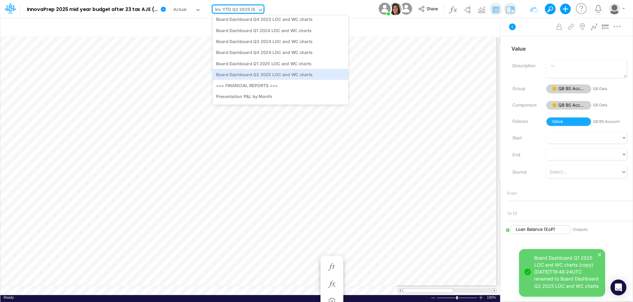
click at [256, 79] on div "Board Dashboard Q2 2025 LOC and WC charts" at bounding box center [281, 74] width 136 height 11
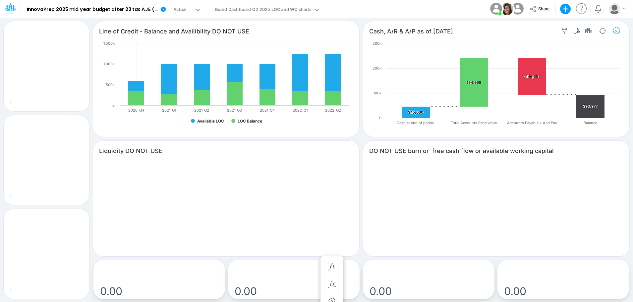
click at [615, 31] on icon "button" at bounding box center [617, 31] width 10 height 7
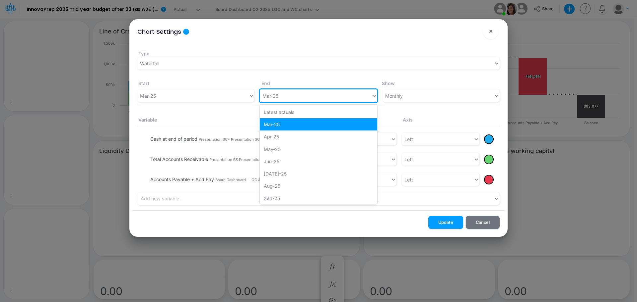
click at [374, 96] on icon at bounding box center [373, 96] width 3 height 2
click at [316, 162] on div "Jun-25" at bounding box center [318, 162] width 117 height 12
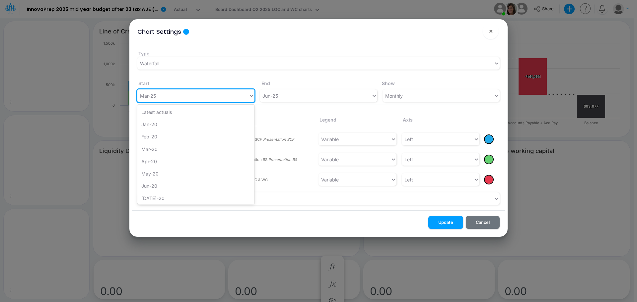
click at [250, 96] on icon at bounding box center [251, 96] width 6 height 7
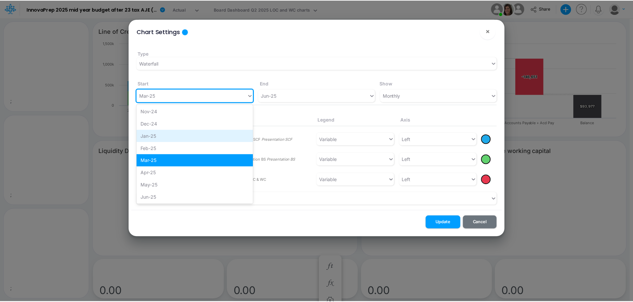
scroll to position [728, 0]
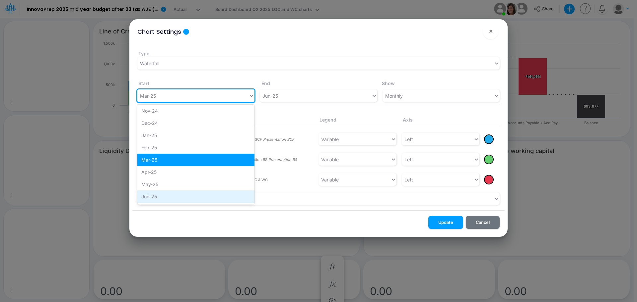
click at [204, 197] on div "Jun-25" at bounding box center [195, 197] width 117 height 12
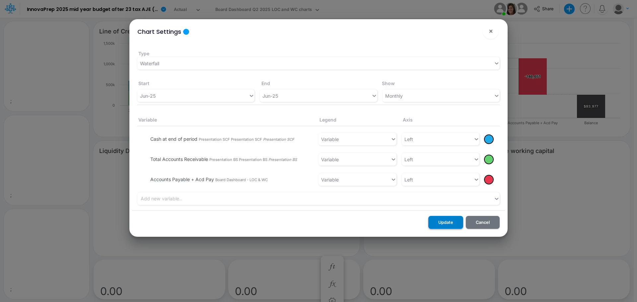
click at [439, 222] on button "Update" at bounding box center [445, 222] width 35 height 13
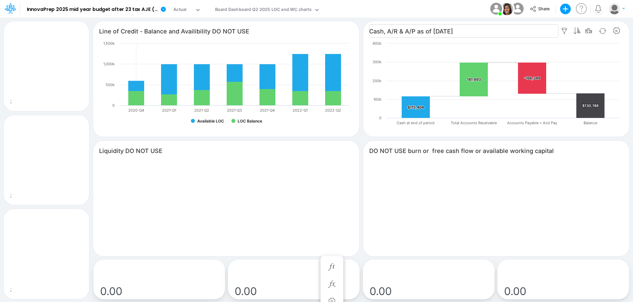
click at [288, 32] on input "Cash, A/R & A/P as of [DATE]" at bounding box center [194, 31] width 190 height 14
type input "Cash, A/R & A/P as of [DATE]"
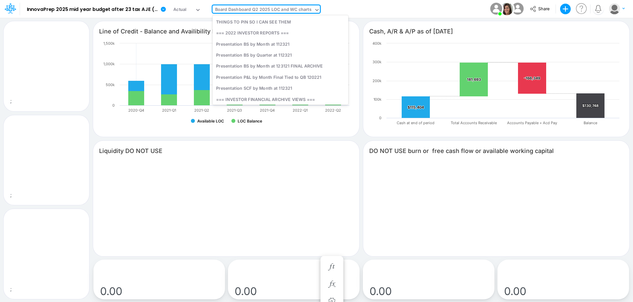
click at [316, 8] on icon at bounding box center [317, 10] width 6 height 6
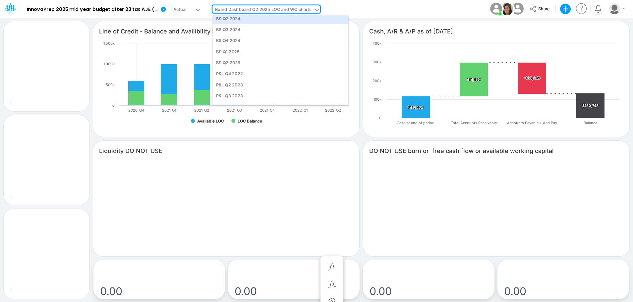
scroll to position [204, 0]
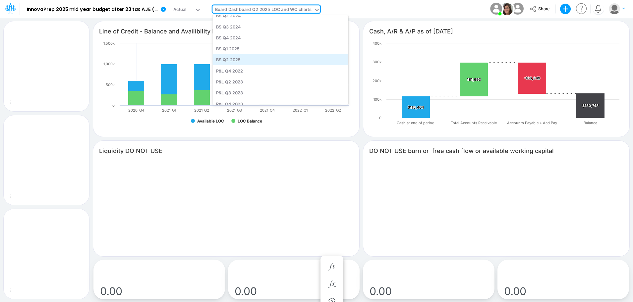
click at [243, 60] on div "BS Q2 2025" at bounding box center [281, 59] width 136 height 11
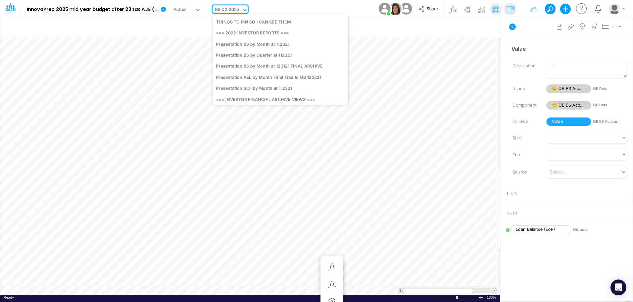
click at [244, 10] on icon at bounding box center [245, 10] width 6 height 6
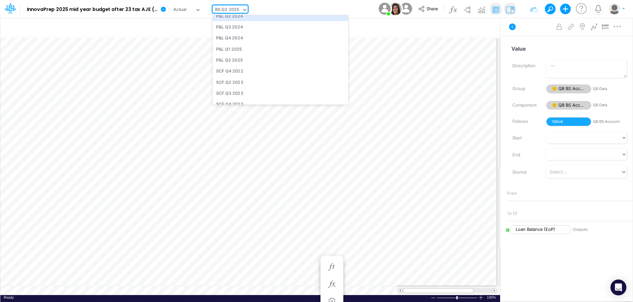
scroll to position [328, 0]
click at [239, 58] on div "P&L Q2 2025" at bounding box center [281, 59] width 136 height 11
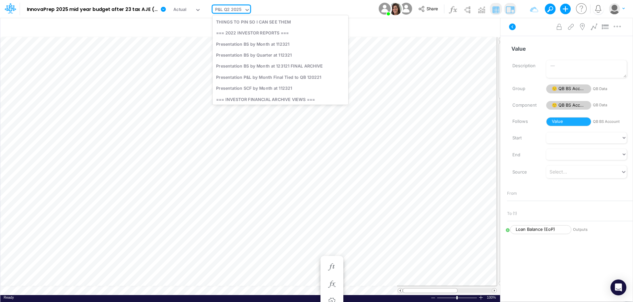
click at [245, 11] on icon at bounding box center [247, 10] width 6 height 6
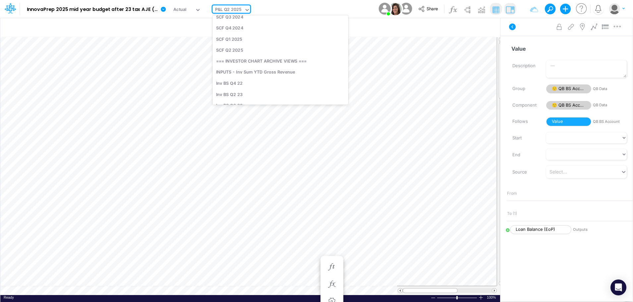
scroll to position [462, 0]
click at [236, 48] on div "SCF Q2 2025" at bounding box center [281, 49] width 136 height 11
click at [246, 8] on icon at bounding box center [248, 10] width 6 height 6
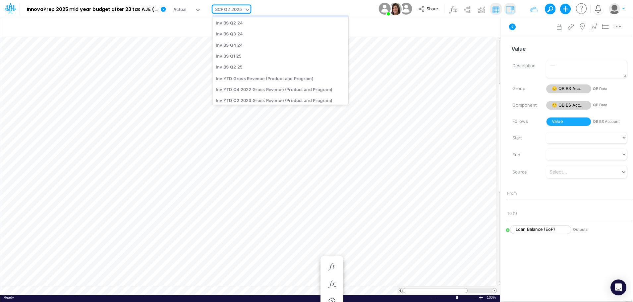
scroll to position [599, 0]
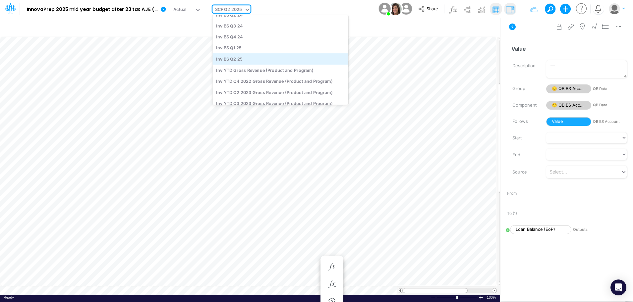
click at [240, 59] on div "Inv BS Q2 25" at bounding box center [281, 58] width 136 height 11
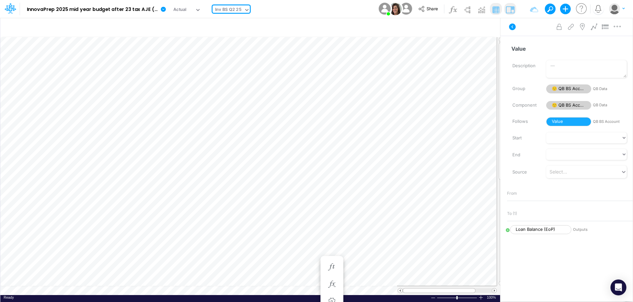
click at [245, 9] on icon at bounding box center [247, 10] width 6 height 6
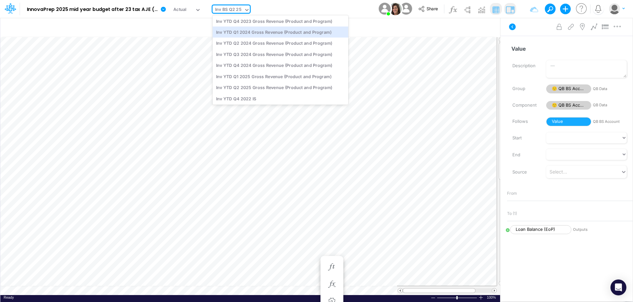
scroll to position [703, 0]
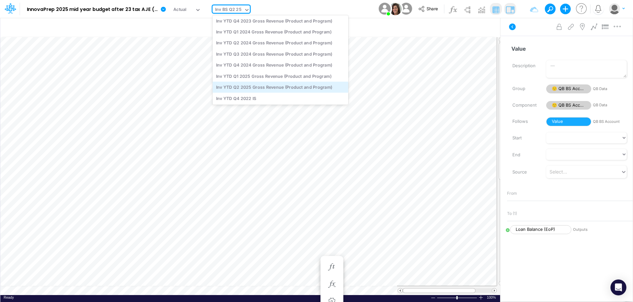
click at [254, 88] on div "Inv YTD Q2 2025 Gross Revenue (Product and Program)" at bounding box center [281, 87] width 136 height 11
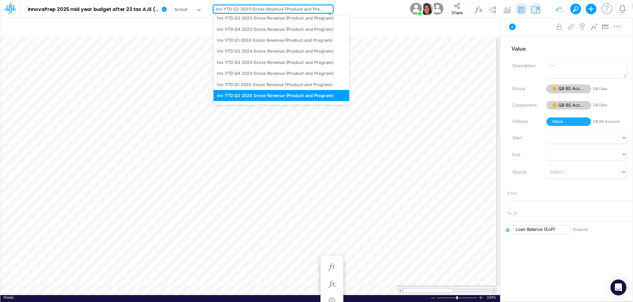
click at [329, 14] on icon at bounding box center [330, 14] width 6 height 6
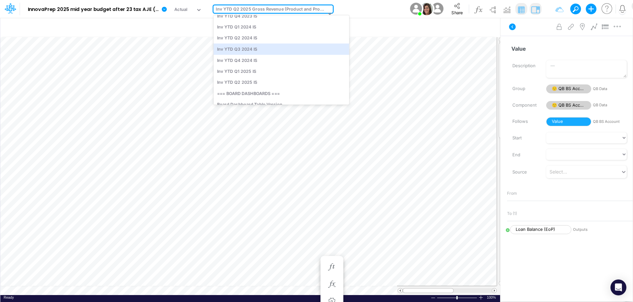
scroll to position [834, 0]
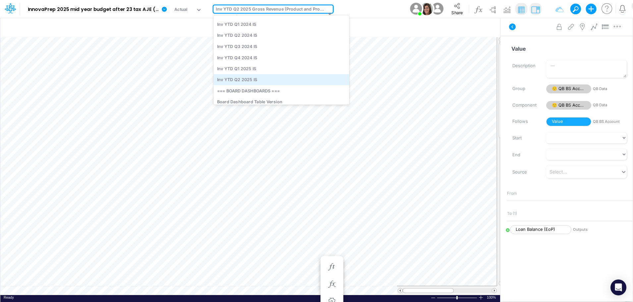
click at [257, 80] on div "Inv YTD Q2 2025 IS" at bounding box center [282, 79] width 136 height 11
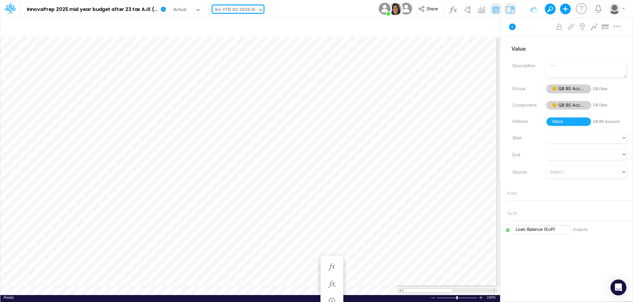
click at [260, 11] on icon at bounding box center [260, 10] width 3 height 2
click at [205, 9] on button "button" at bounding box center [206, 9] width 7 height 7
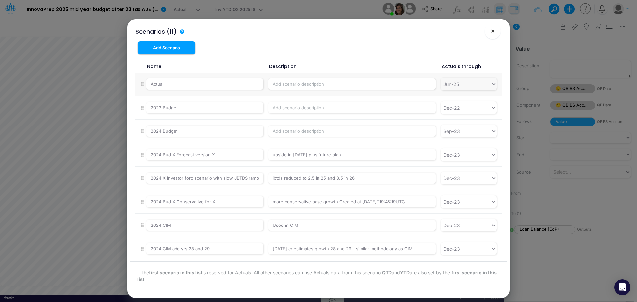
click at [491, 32] on span "×" at bounding box center [492, 31] width 4 height 8
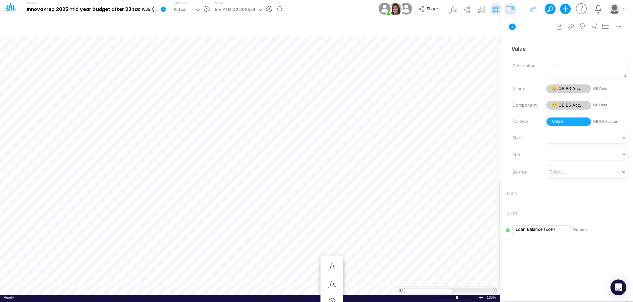
click at [162, 8] on icon at bounding box center [163, 9] width 5 height 5
click at [176, 56] on button "Export" at bounding box center [196, 58] width 71 height 11
click at [249, 61] on button "Excel" at bounding box center [268, 62] width 71 height 10
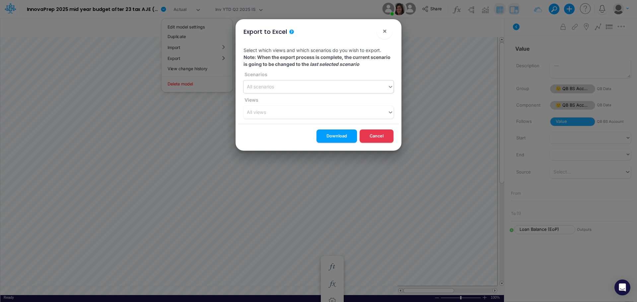
click at [390, 87] on icon at bounding box center [390, 87] width 6 height 7
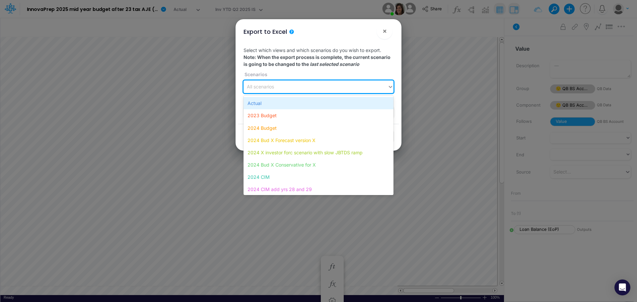
click at [273, 101] on div "Actual" at bounding box center [318, 103] width 150 height 12
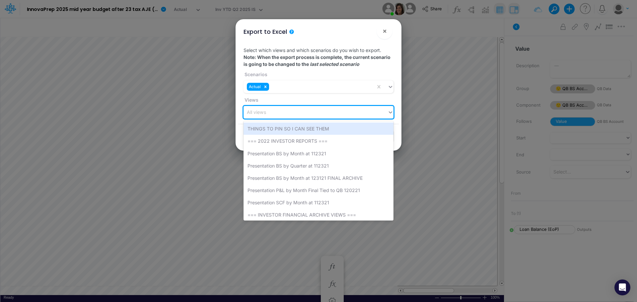
click at [390, 114] on icon at bounding box center [390, 112] width 6 height 7
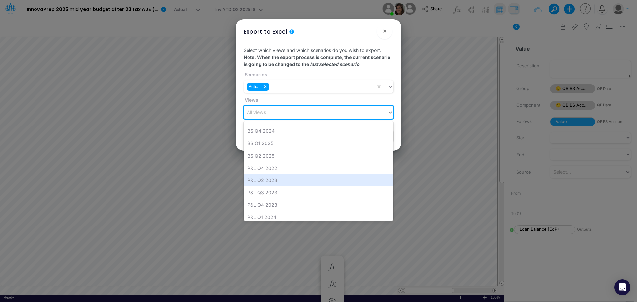
scroll to position [220, 0]
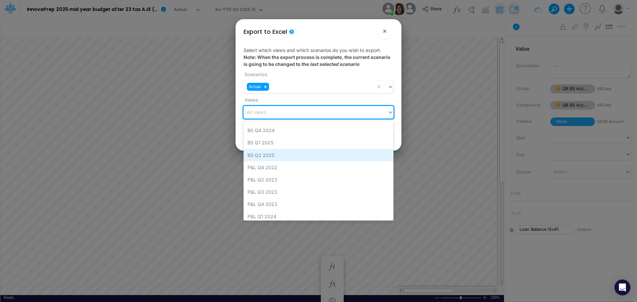
click at [276, 155] on div "BS Q2 2025" at bounding box center [318, 155] width 150 height 12
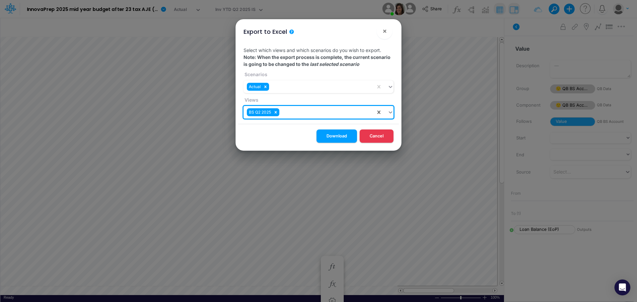
click at [387, 113] on div at bounding box center [383, 112] width 21 height 13
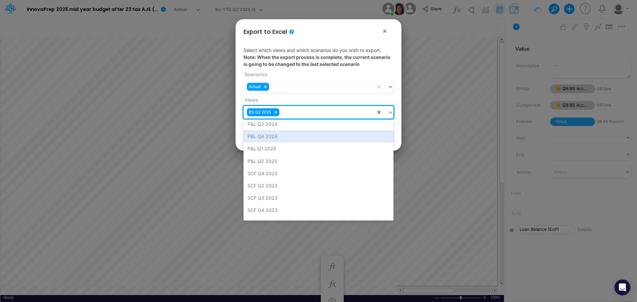
scroll to position [325, 0]
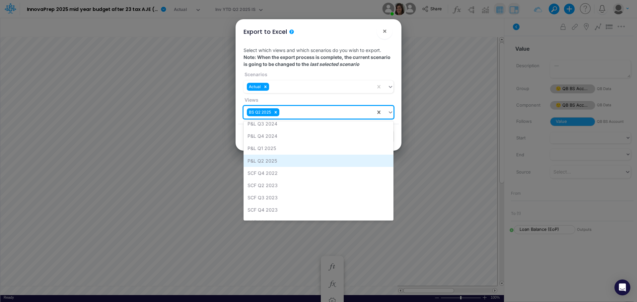
click at [271, 163] on div "P&L Q2 2025" at bounding box center [318, 161] width 150 height 12
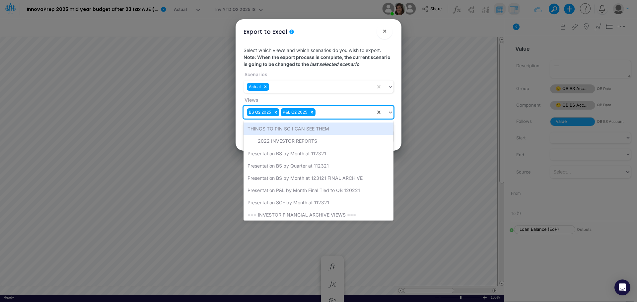
click at [389, 112] on icon at bounding box center [390, 113] width 3 height 2
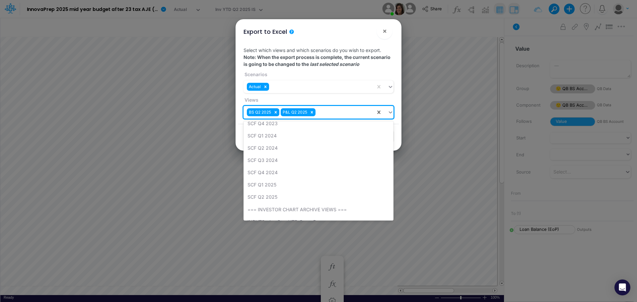
scroll to position [404, 0]
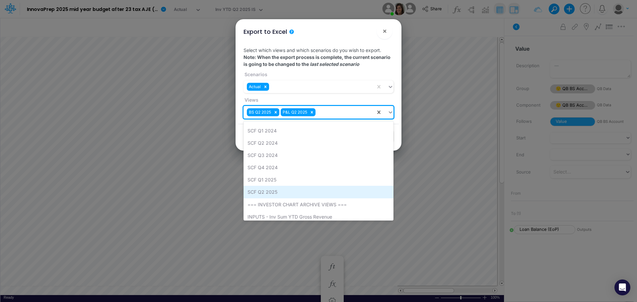
click at [277, 193] on div "SCF Q2 2025" at bounding box center [318, 192] width 150 height 12
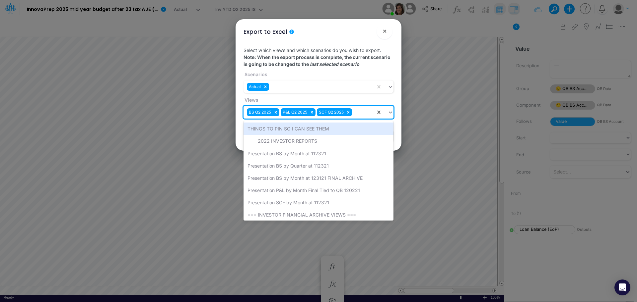
click at [390, 112] on icon at bounding box center [390, 113] width 3 height 2
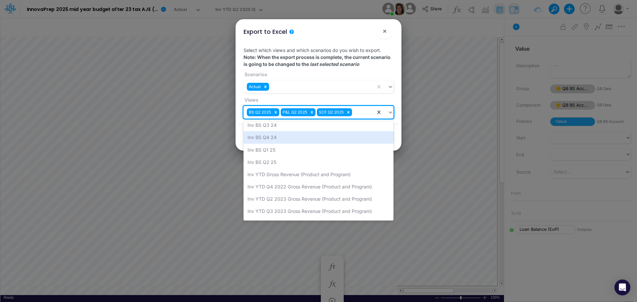
scroll to position [571, 0]
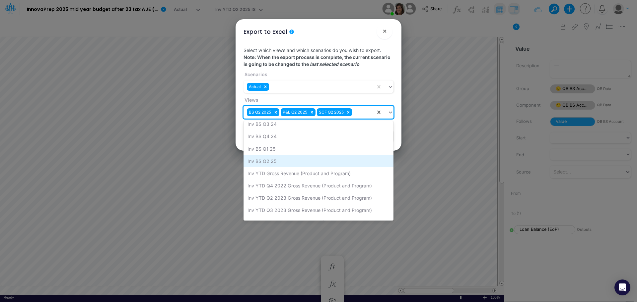
click at [274, 161] on div "Inv BS Q2 25" at bounding box center [318, 161] width 150 height 12
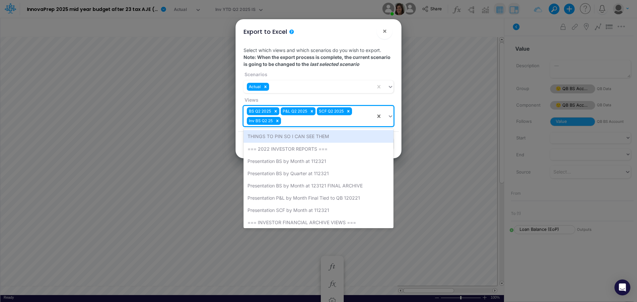
click at [390, 118] on icon at bounding box center [390, 116] width 6 height 7
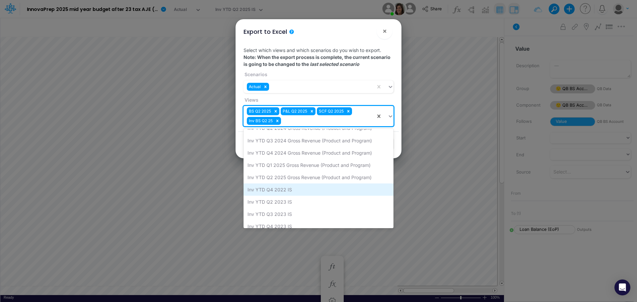
scroll to position [686, 0]
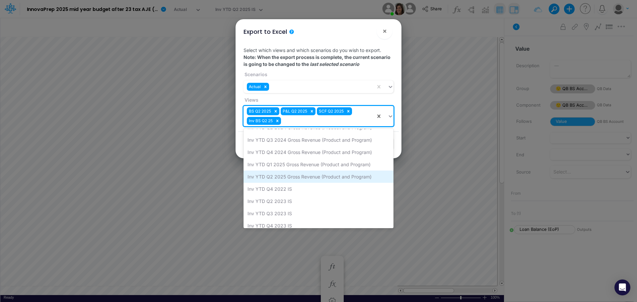
click at [338, 178] on div "Inv YTD Q2 2025 Gross Revenue (Product and Program)" at bounding box center [318, 177] width 150 height 12
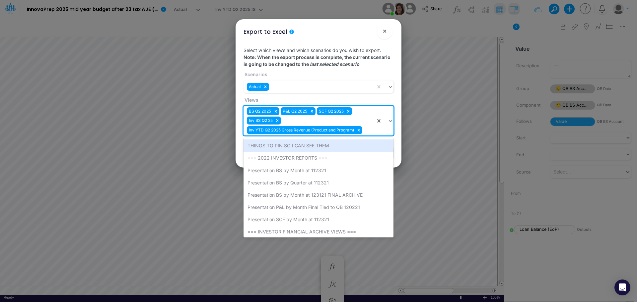
click at [390, 120] on icon at bounding box center [390, 121] width 6 height 7
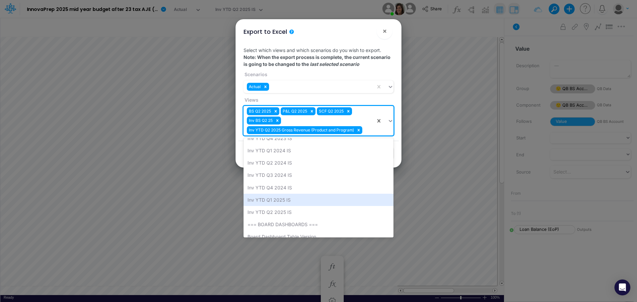
scroll to position [771, 0]
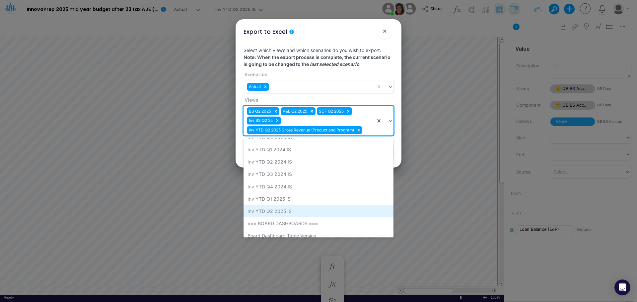
click at [305, 213] on div "Inv YTD Q2 2025 IS" at bounding box center [318, 211] width 150 height 12
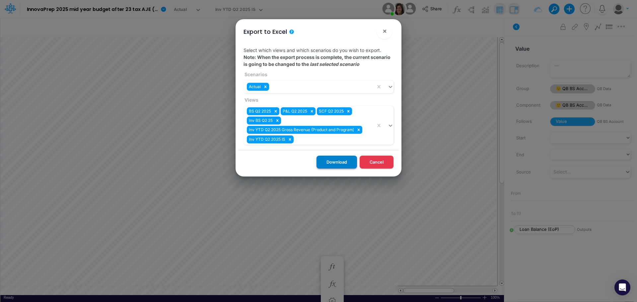
click at [333, 162] on button "Download" at bounding box center [336, 162] width 40 height 13
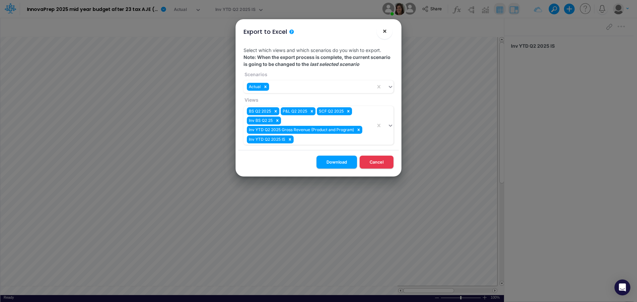
click at [386, 31] on span "×" at bounding box center [384, 31] width 4 height 8
